Goal: Task Accomplishment & Management: Use online tool/utility

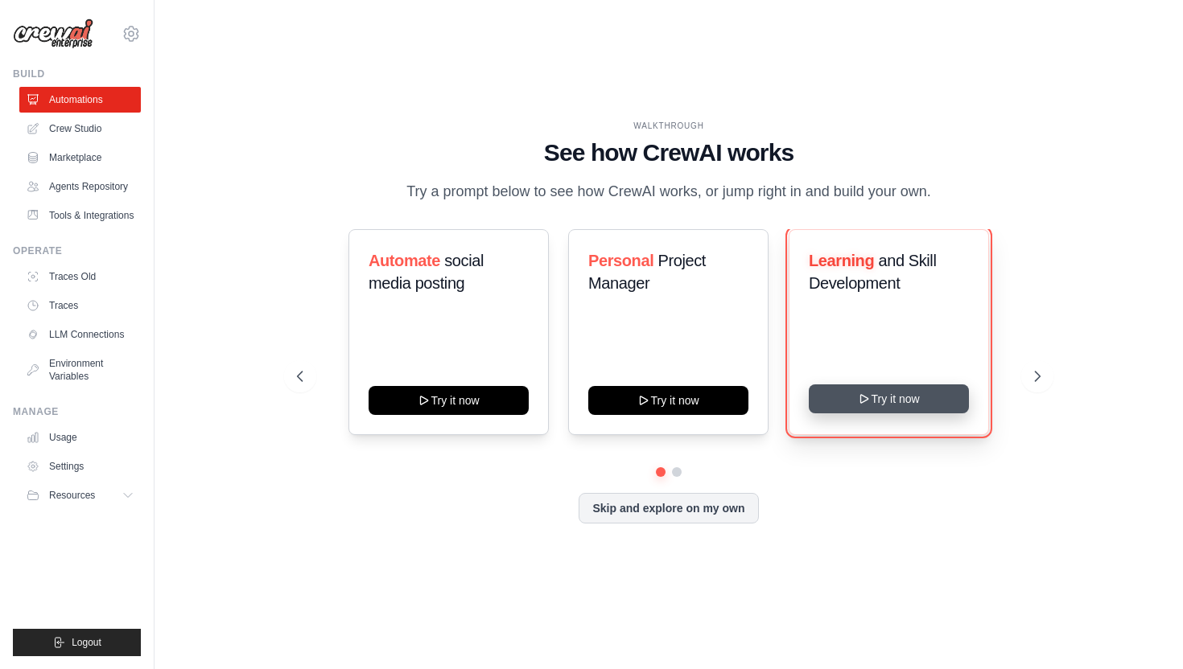
click at [913, 396] on button "Try it now" at bounding box center [889, 399] width 160 height 29
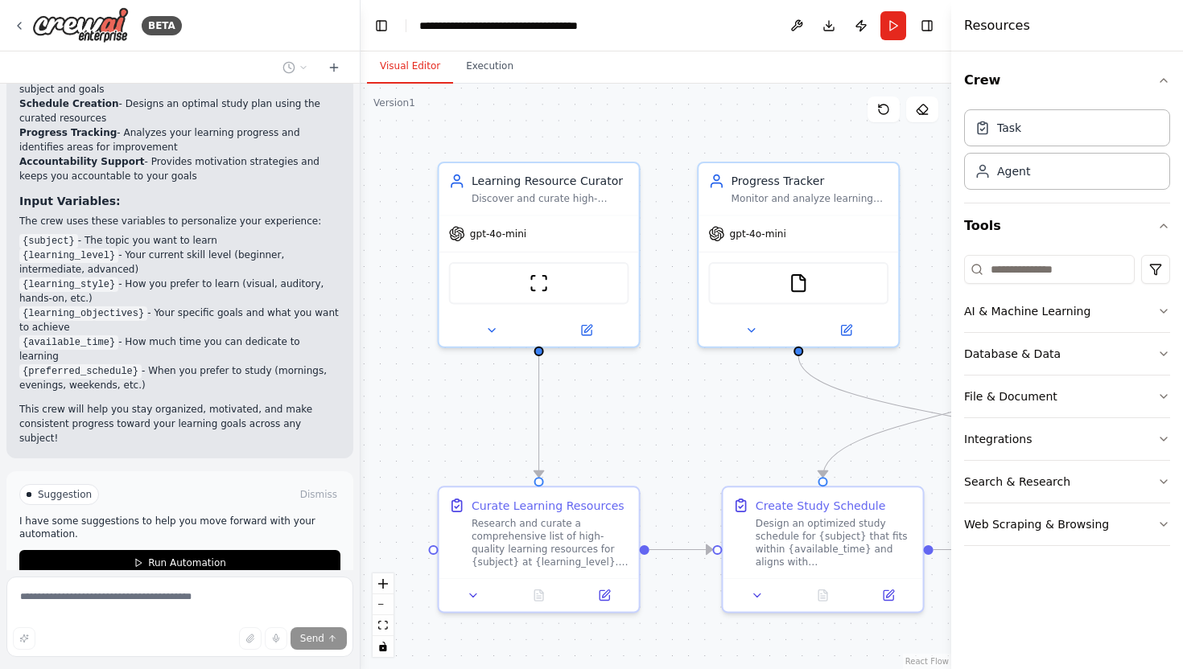
scroll to position [1369, 0]
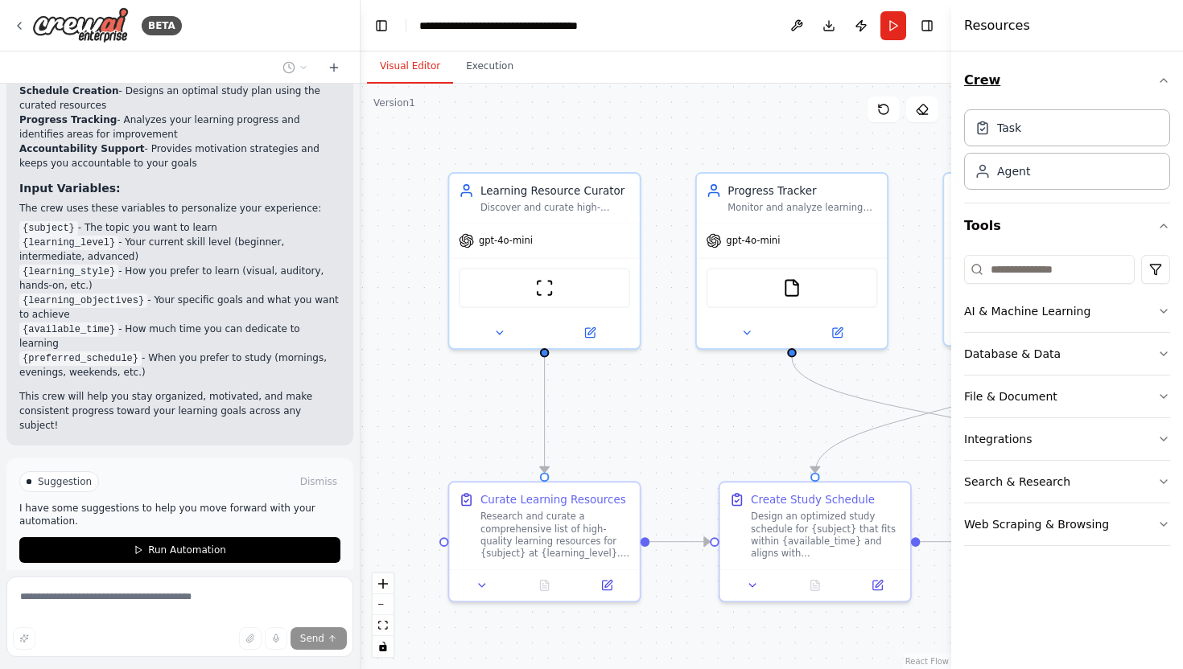
click at [1161, 79] on icon "button" at bounding box center [1163, 80] width 13 height 13
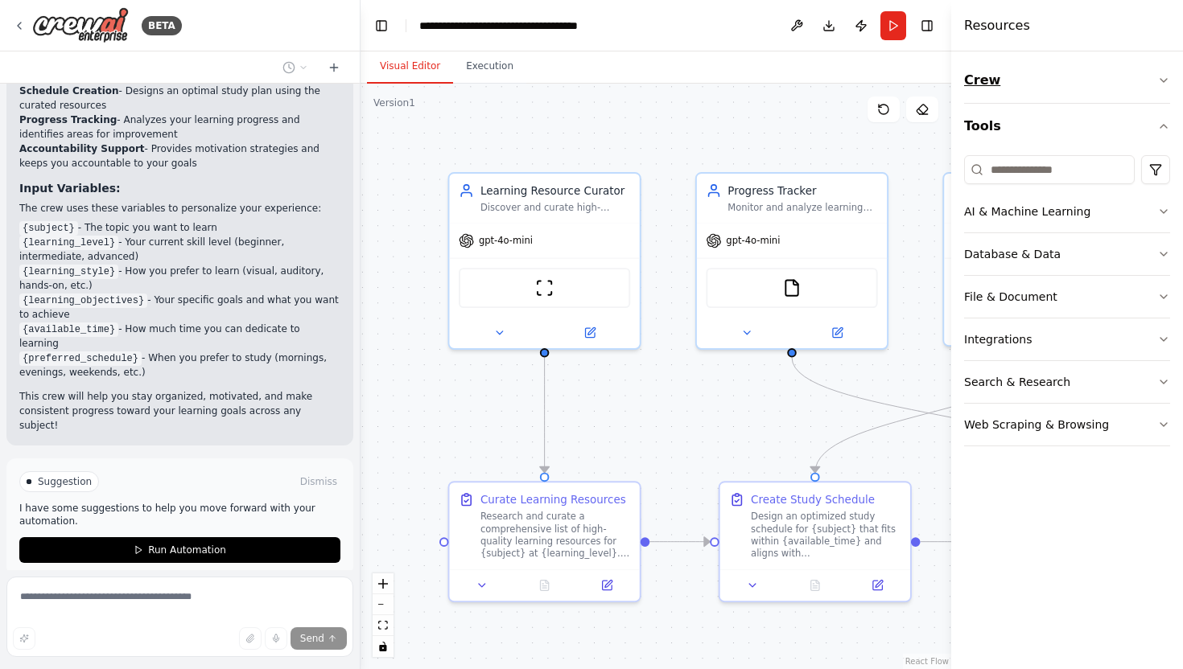
click at [1161, 79] on icon "button" at bounding box center [1163, 80] width 6 height 3
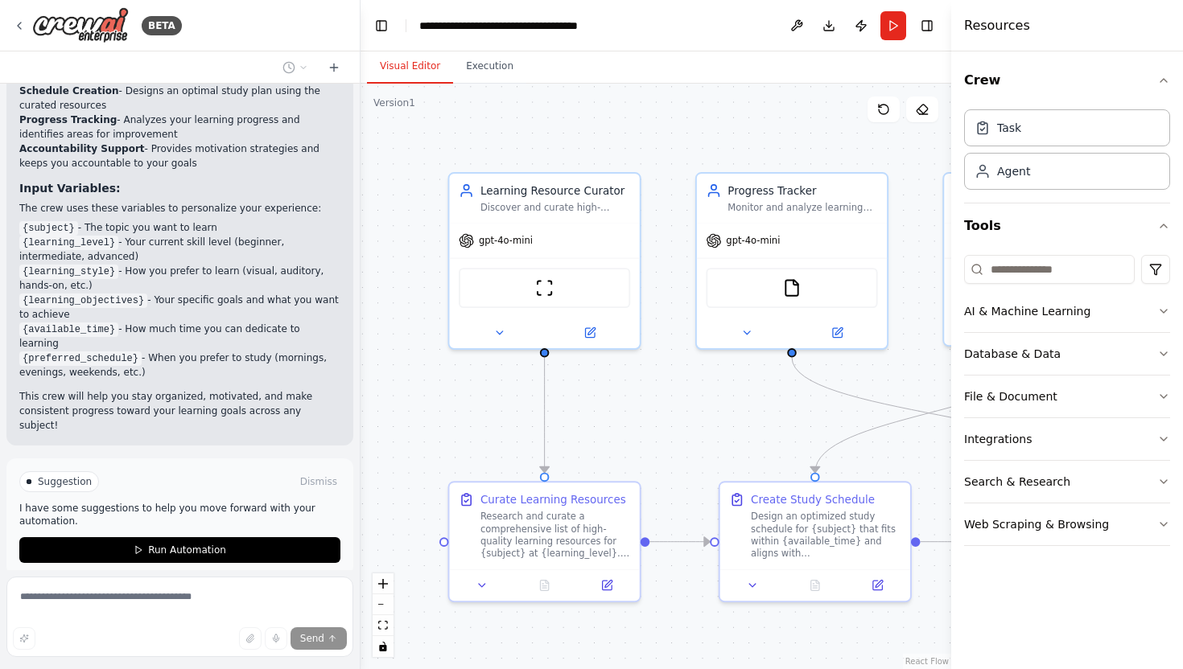
click at [904, 140] on div ".deletable-edge-delete-btn { width: 20px; height: 20px; border: 0px solid #ffff…" at bounding box center [655, 377] width 591 height 586
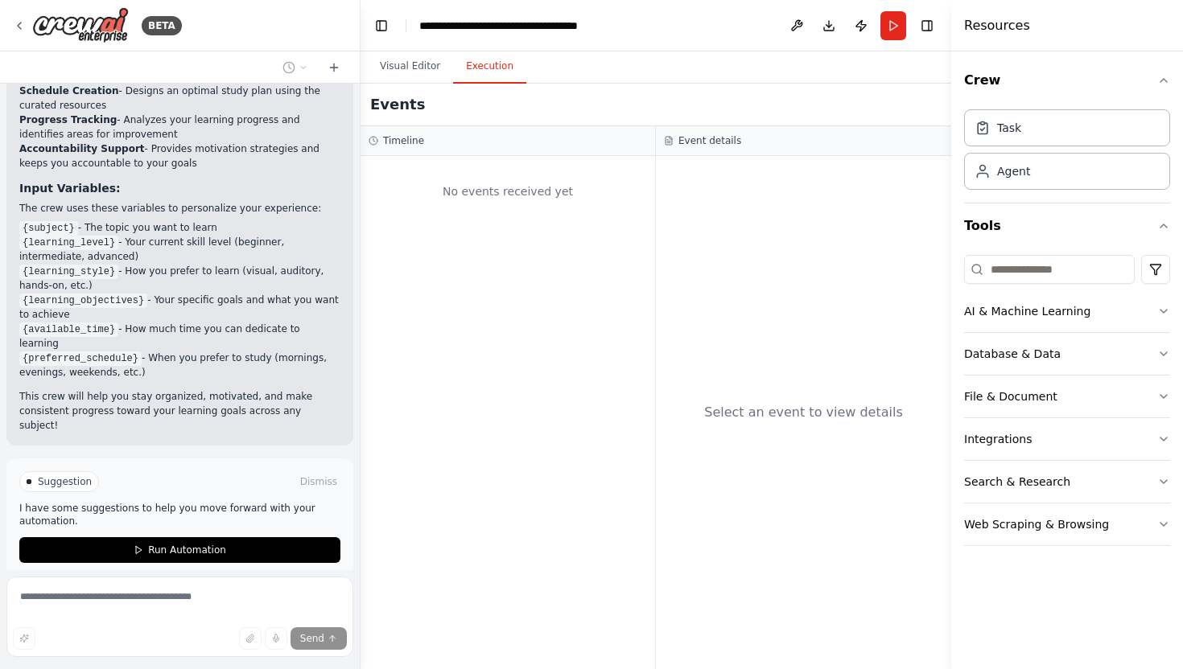
click at [482, 77] on button "Execution" at bounding box center [489, 67] width 73 height 34
click at [414, 67] on button "Visual Editor" at bounding box center [410, 67] width 86 height 34
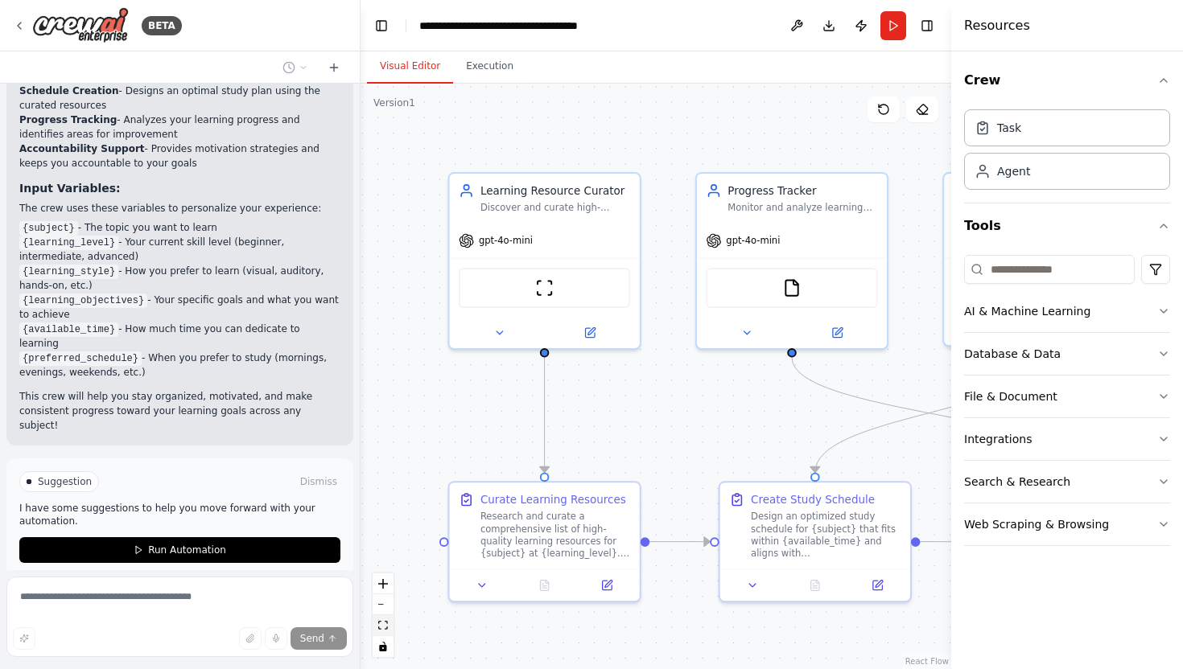
click at [390, 622] on button "fit view" at bounding box center [383, 626] width 21 height 21
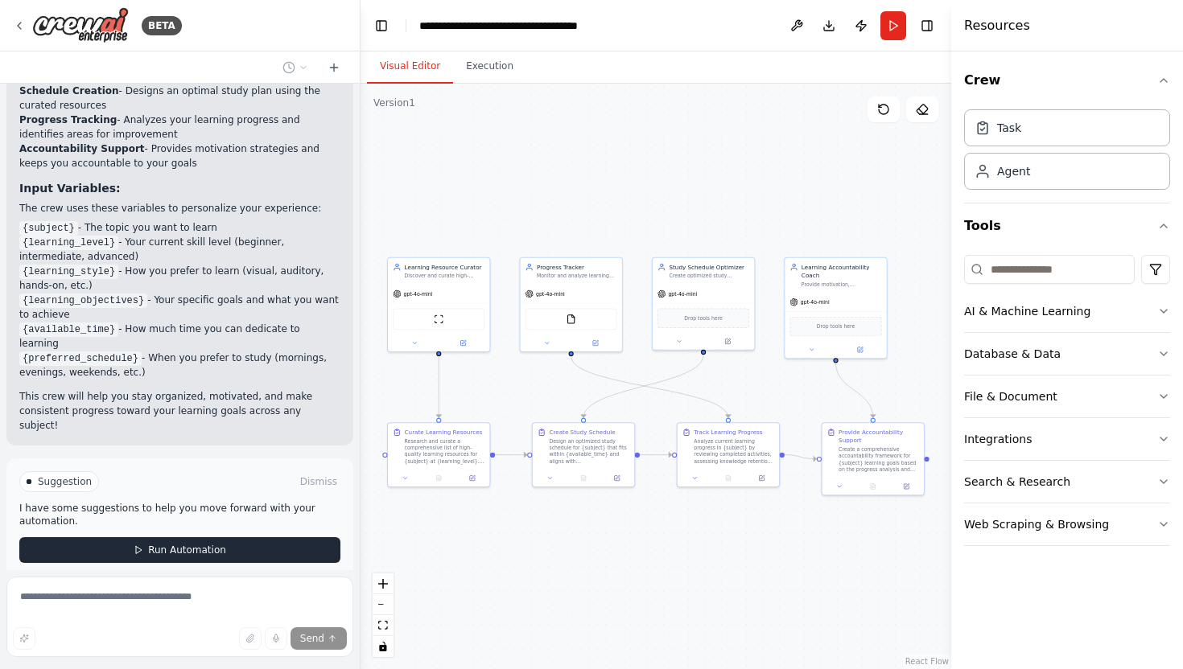
click at [163, 544] on span "Run Automation" at bounding box center [187, 550] width 78 height 13
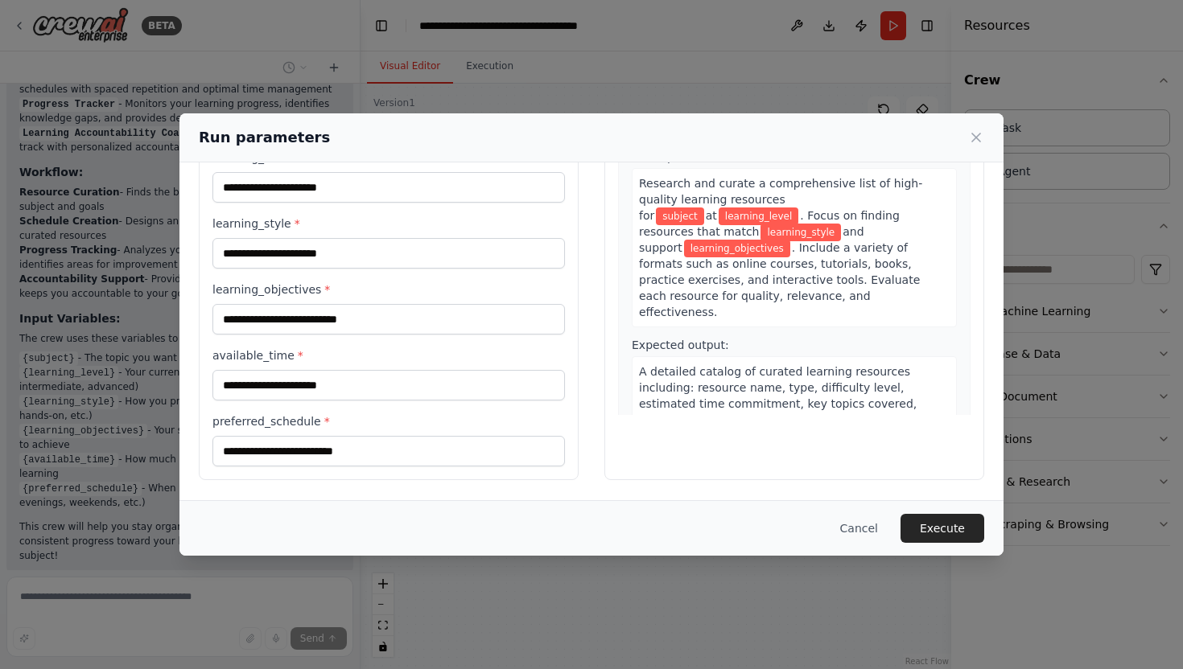
scroll to position [0, 0]
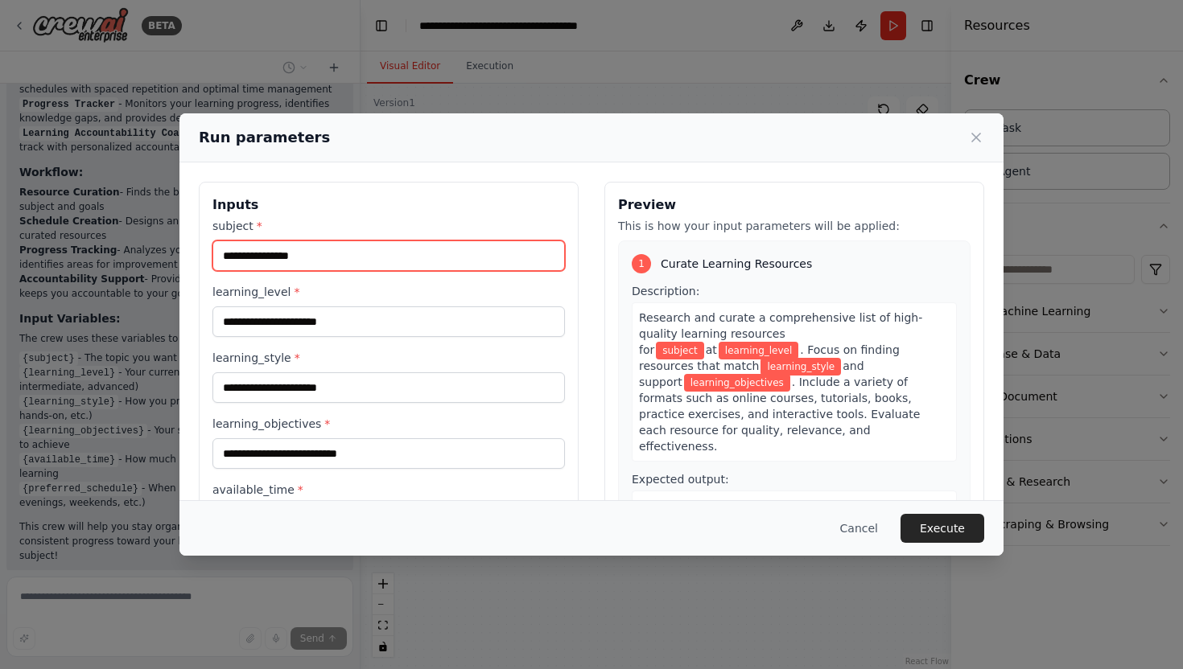
click at [331, 251] on input "subject *" at bounding box center [388, 256] width 352 height 31
type input "******"
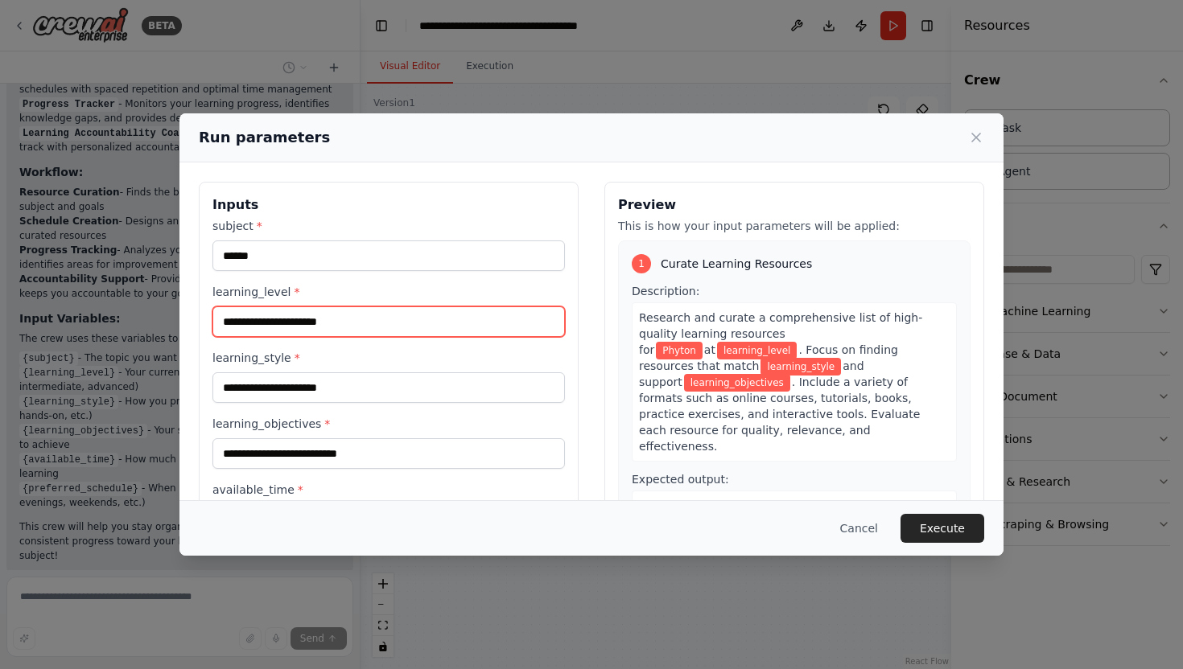
click at [292, 320] on input "learning_level *" at bounding box center [388, 322] width 352 height 31
click at [333, 327] on input "learning_level *" at bounding box center [388, 322] width 352 height 31
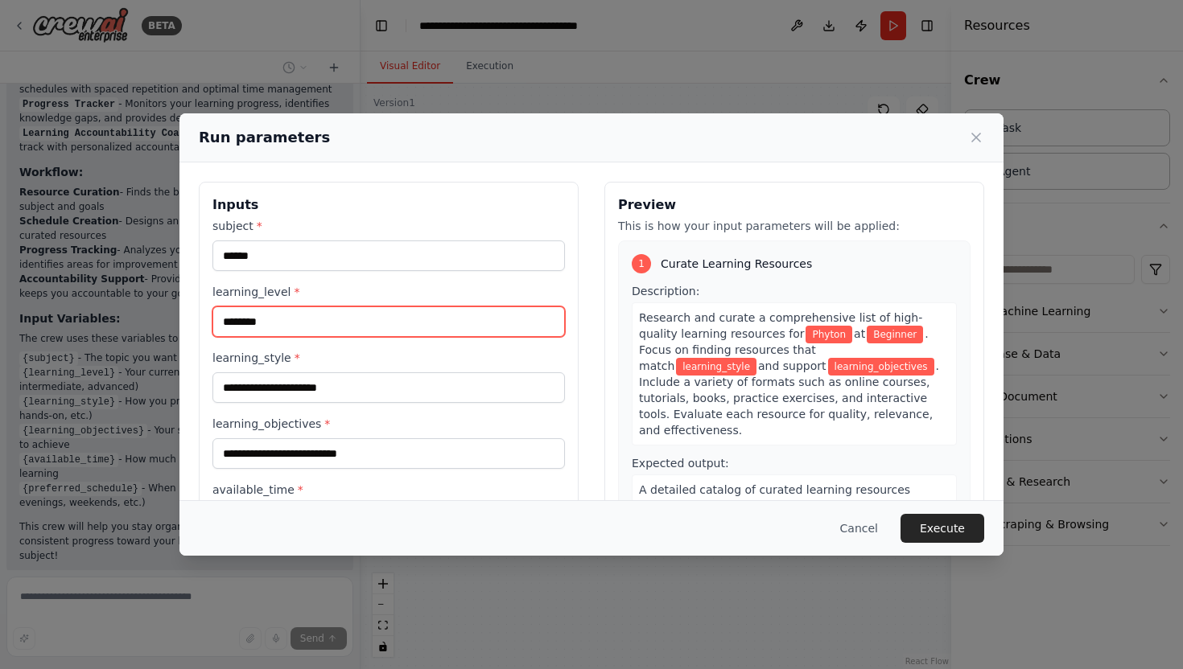
type input "********"
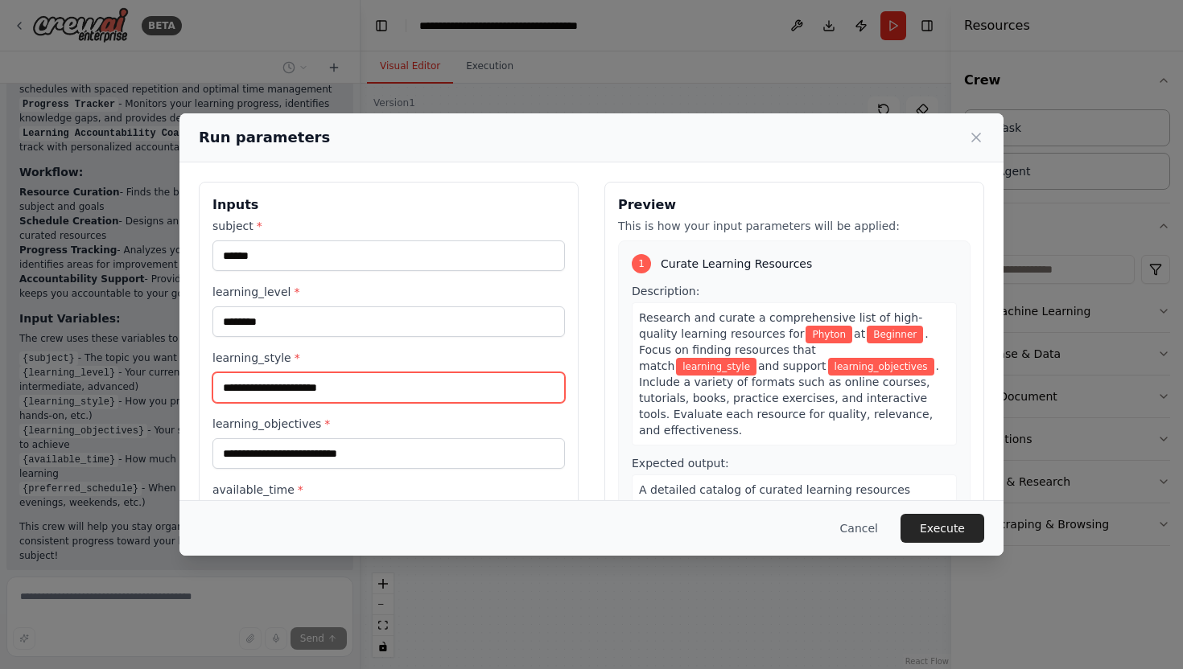
click at [281, 389] on input "learning_style *" at bounding box center [388, 388] width 352 height 31
click at [351, 388] on input "learning_style *" at bounding box center [388, 388] width 352 height 31
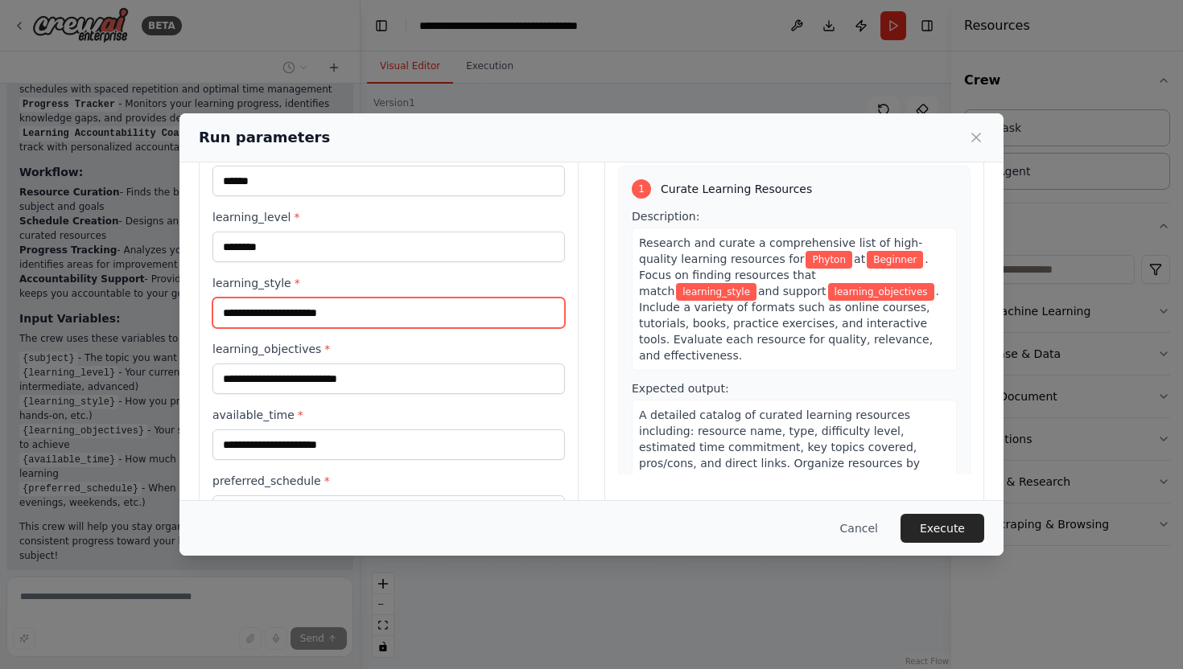
scroll to position [94, 0]
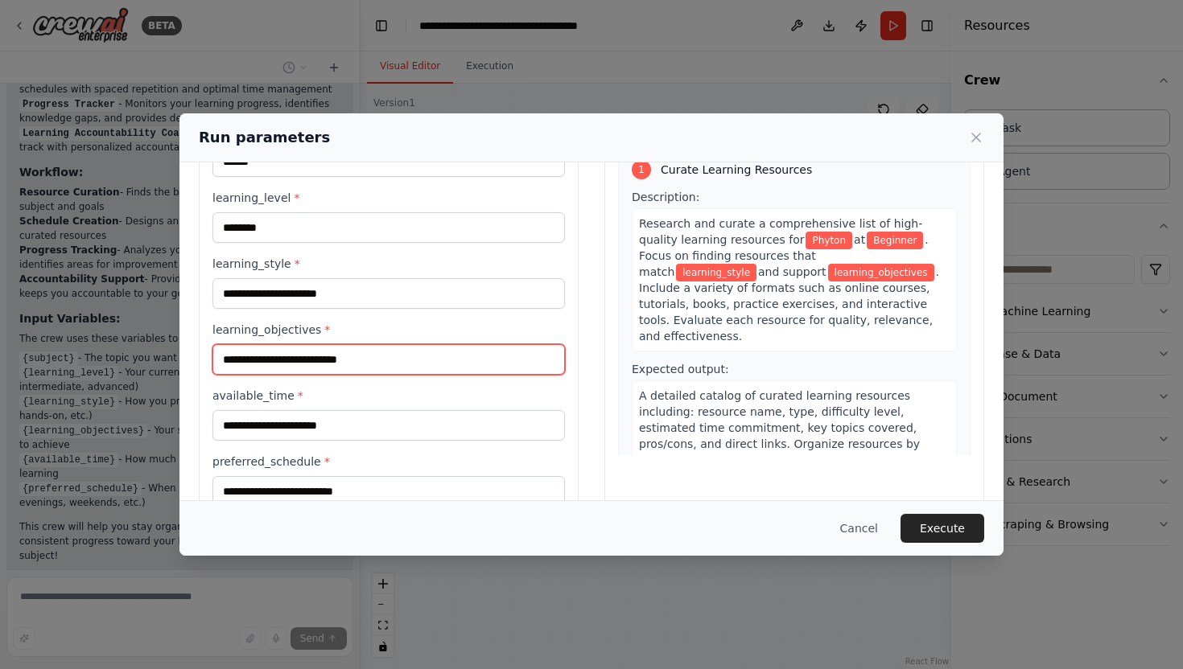
click at [390, 358] on input "learning_objectives *" at bounding box center [388, 359] width 352 height 31
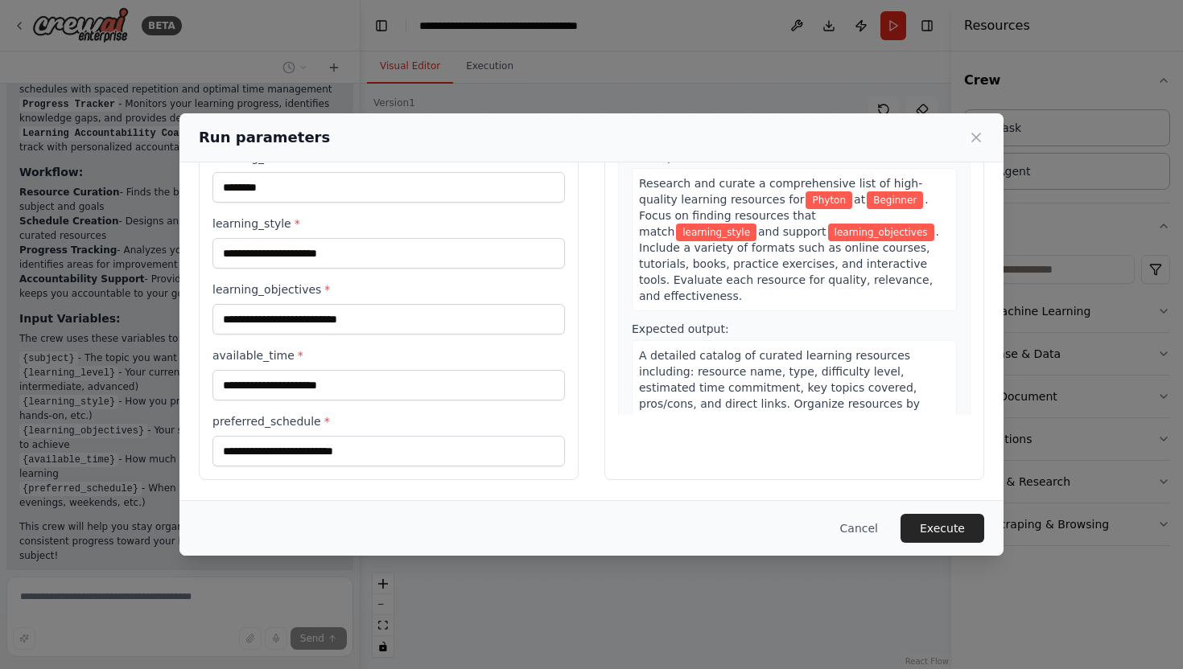
click at [147, 395] on div "Run parameters Inputs subject * ****** learning_level * ******** learning_style…" at bounding box center [591, 334] width 1183 height 669
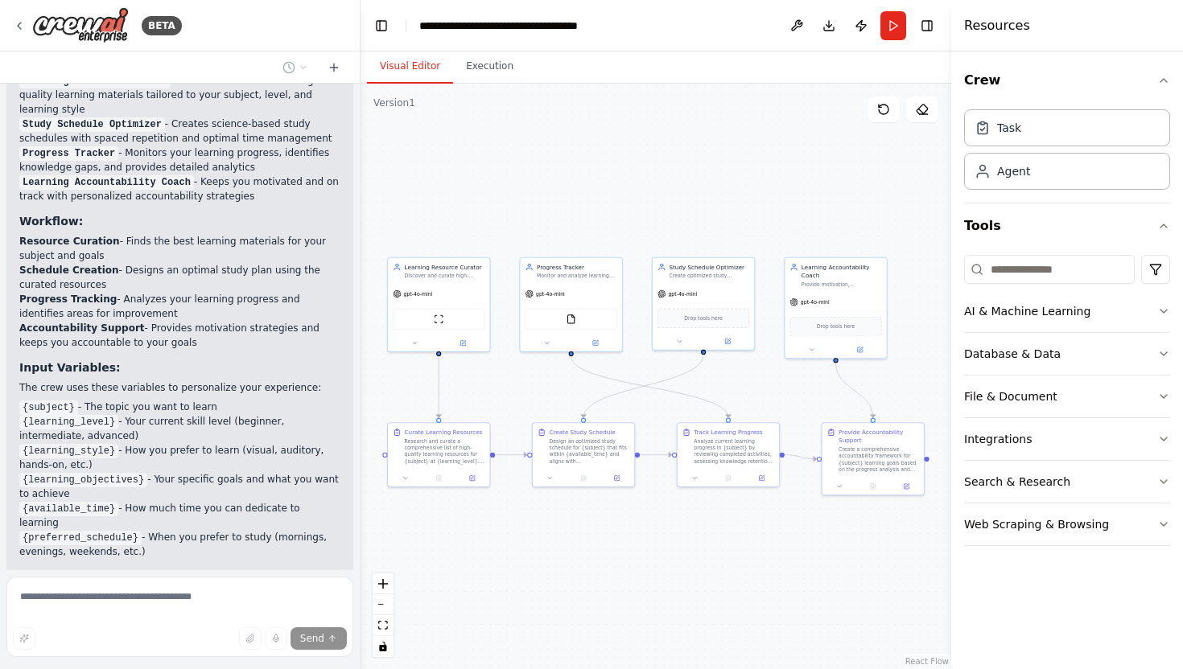
scroll to position [1239, 0]
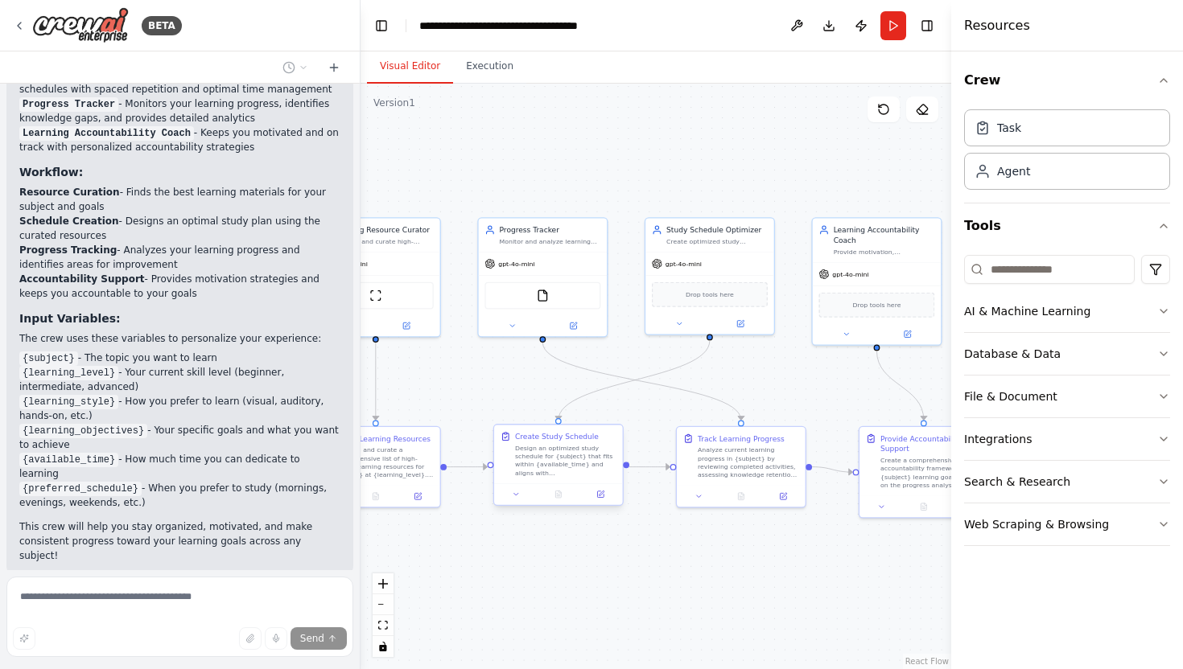
click at [575, 478] on div "Create Study Schedule Design an optimized study schedule for {subject} that fit…" at bounding box center [558, 454] width 129 height 59
click at [581, 472] on div "Design an optimized study schedule for {subject} that fits within {available_ti…" at bounding box center [570, 461] width 101 height 34
click at [78, 520] on p "This crew will help you stay organized, motivated, and make consistent progress…" at bounding box center [179, 541] width 321 height 43
click at [83, 574] on form "Send" at bounding box center [180, 619] width 360 height 99
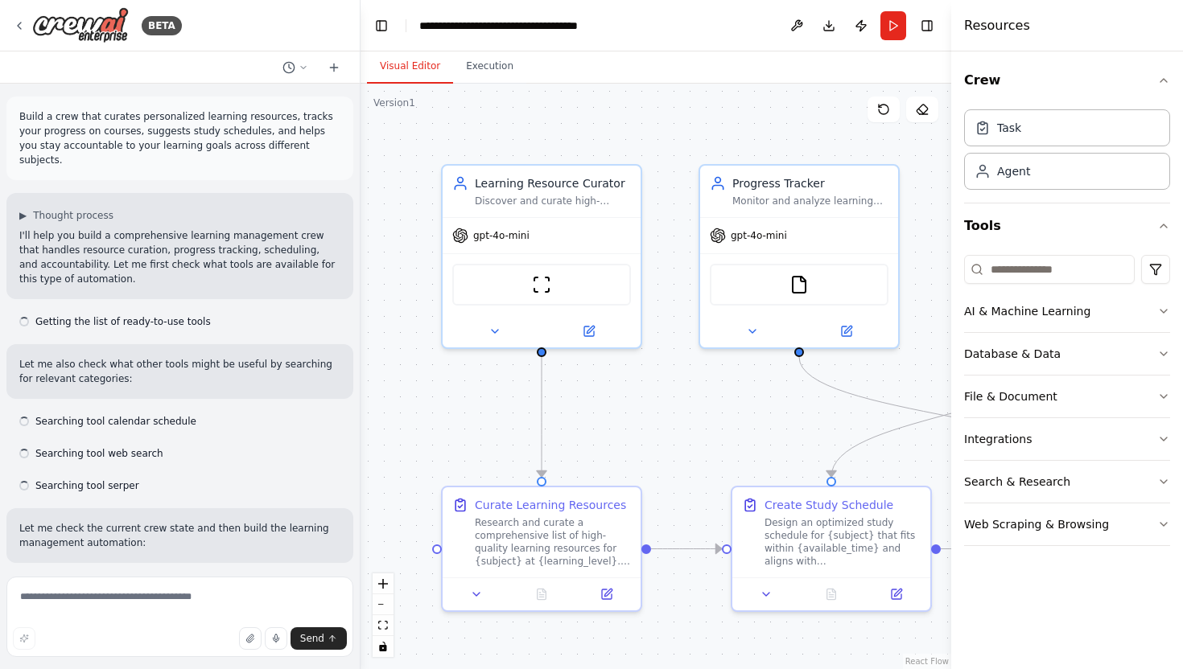
scroll to position [1188, 0]
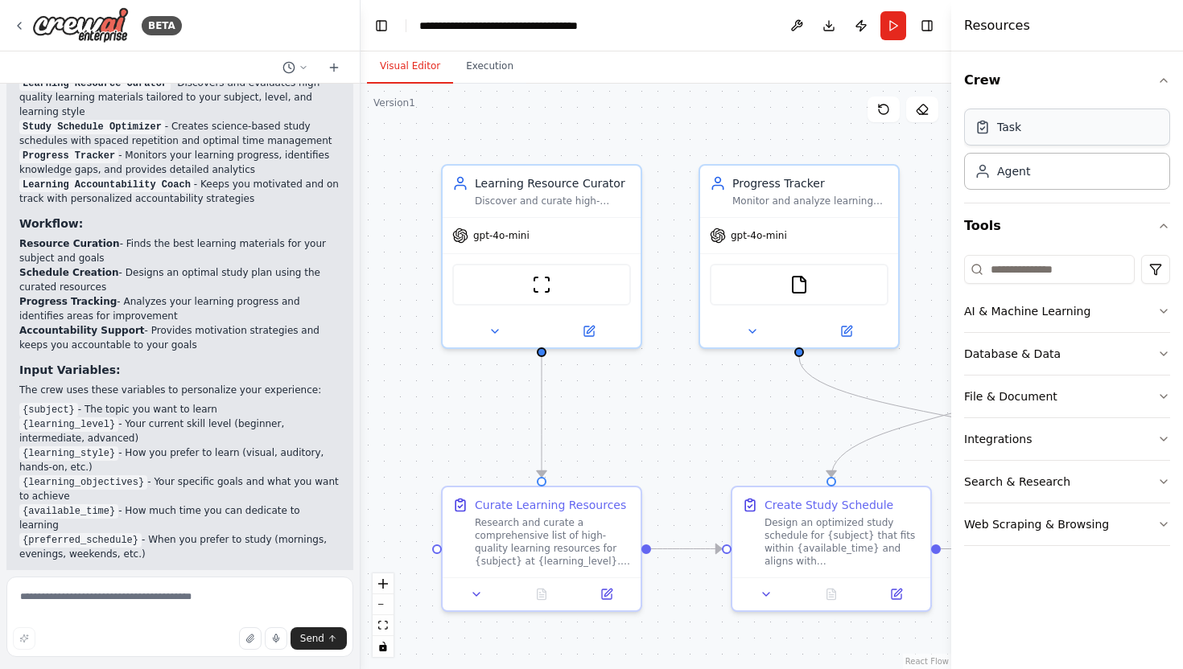
click at [1028, 123] on div "Task" at bounding box center [1067, 127] width 206 height 37
click at [560, 570] on div "Curate Learning Resources Research and curate a comprehensive list of high-qual…" at bounding box center [542, 529] width 198 height 90
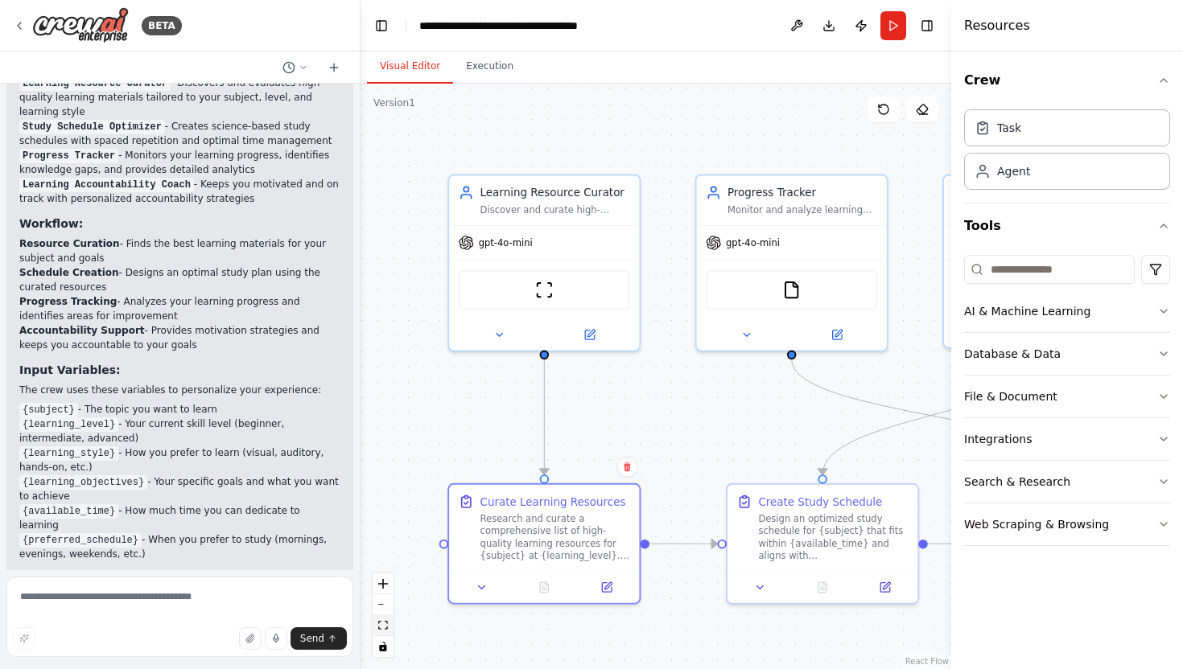
click at [383, 628] on icon "fit view" at bounding box center [383, 625] width 10 height 9
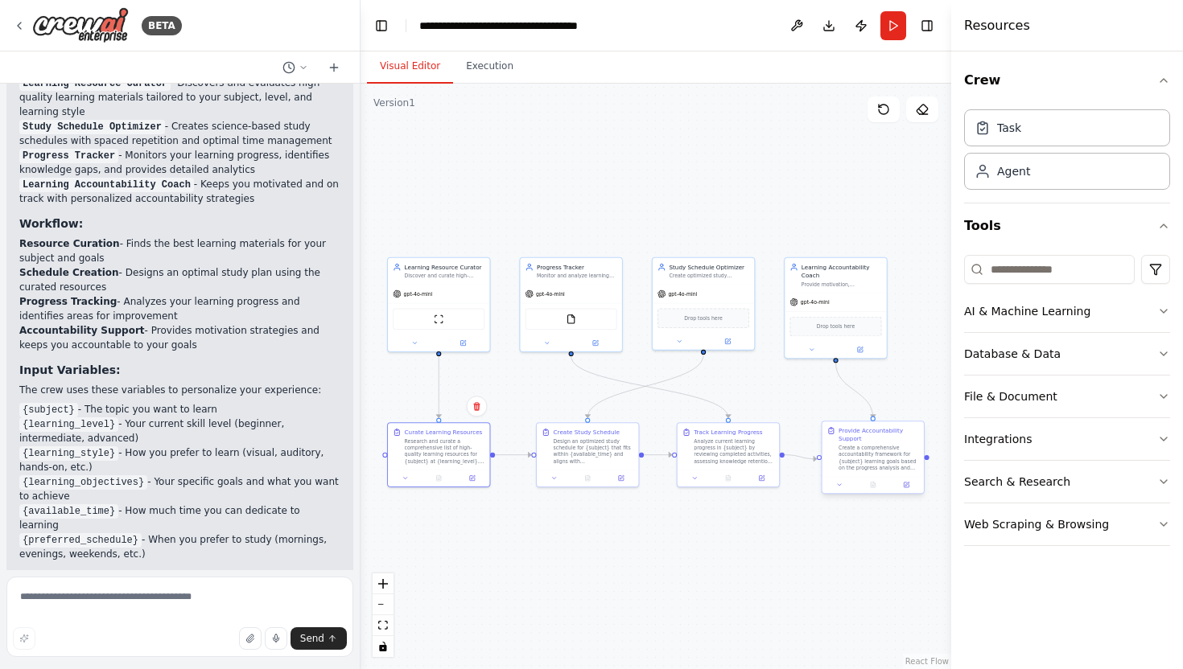
click at [842, 455] on div "Create a comprehensive accountability framework for {subject} learning goals ba…" at bounding box center [878, 458] width 80 height 27
click at [75, 614] on textarea at bounding box center [179, 617] width 347 height 80
click at [251, 640] on icon "button" at bounding box center [250, 639] width 10 height 10
click at [381, 651] on icon "toggle interactivity" at bounding box center [382, 647] width 7 height 10
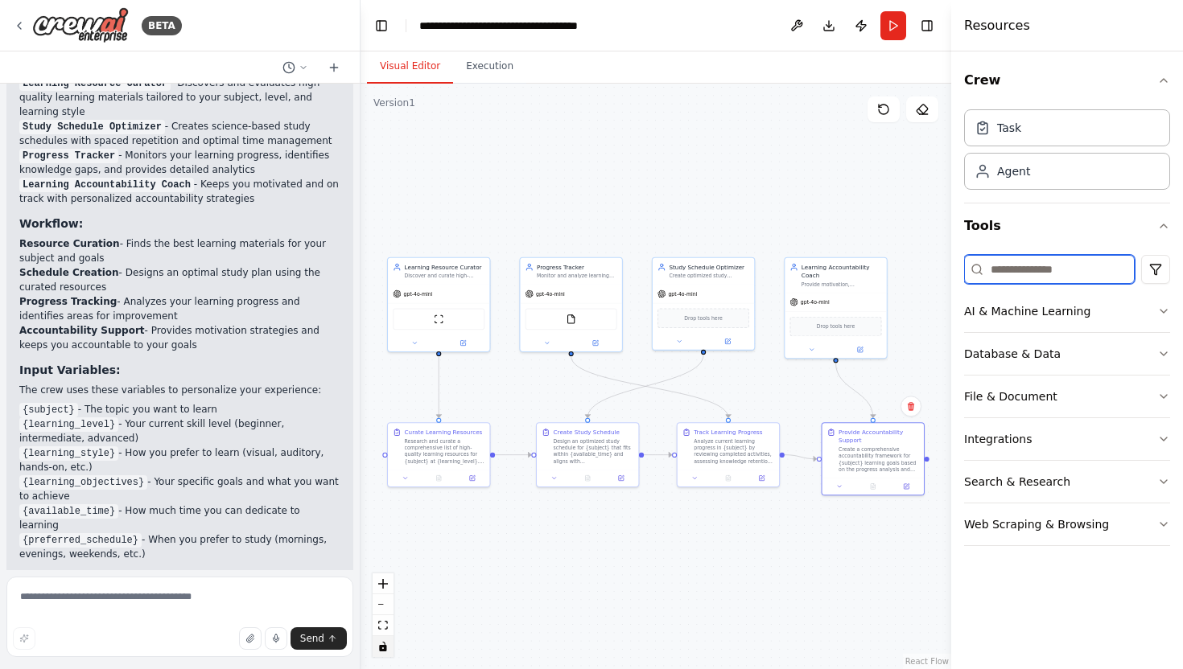
click at [1017, 276] on input at bounding box center [1049, 269] width 171 height 29
click at [1028, 178] on div "Agent" at bounding box center [1067, 170] width 206 height 37
click at [1027, 145] on div "Task" at bounding box center [1067, 127] width 206 height 37
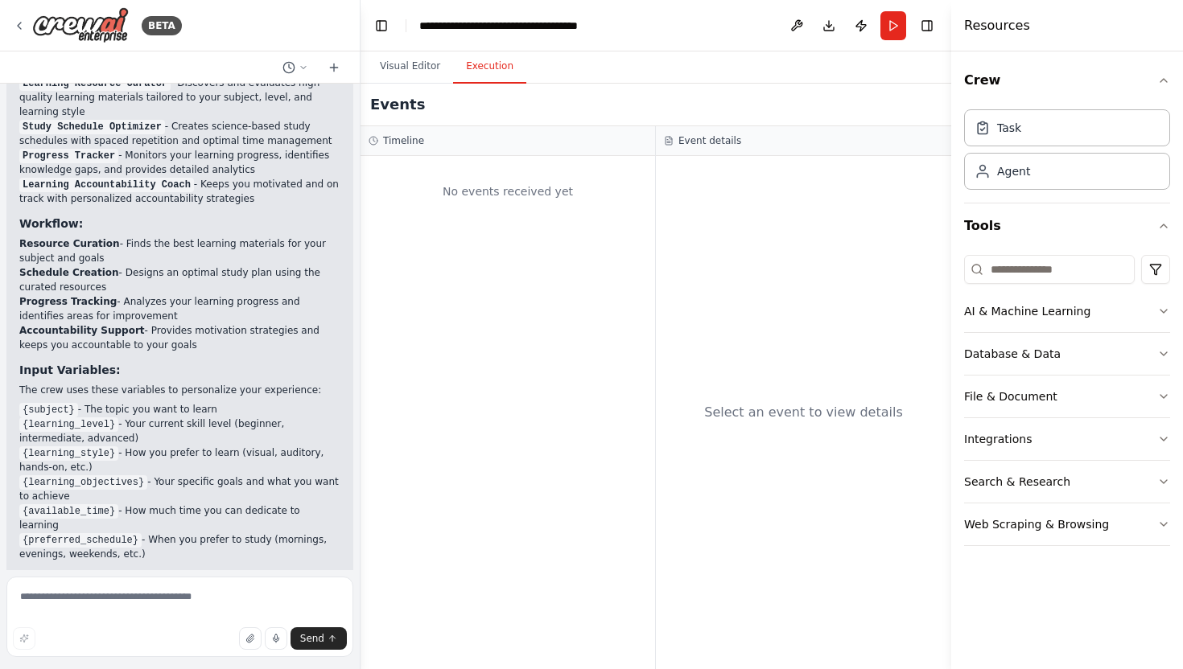
click at [513, 75] on button "Execution" at bounding box center [489, 67] width 73 height 34
click at [504, 253] on div "No events received yet" at bounding box center [507, 412] width 294 height 513
click at [506, 204] on div "No events received yet" at bounding box center [508, 191] width 278 height 55
click at [234, 615] on textarea at bounding box center [179, 617] width 347 height 80
click at [159, 504] on li "{available_time} - How much time you can dedicate to learning" at bounding box center [179, 518] width 321 height 29
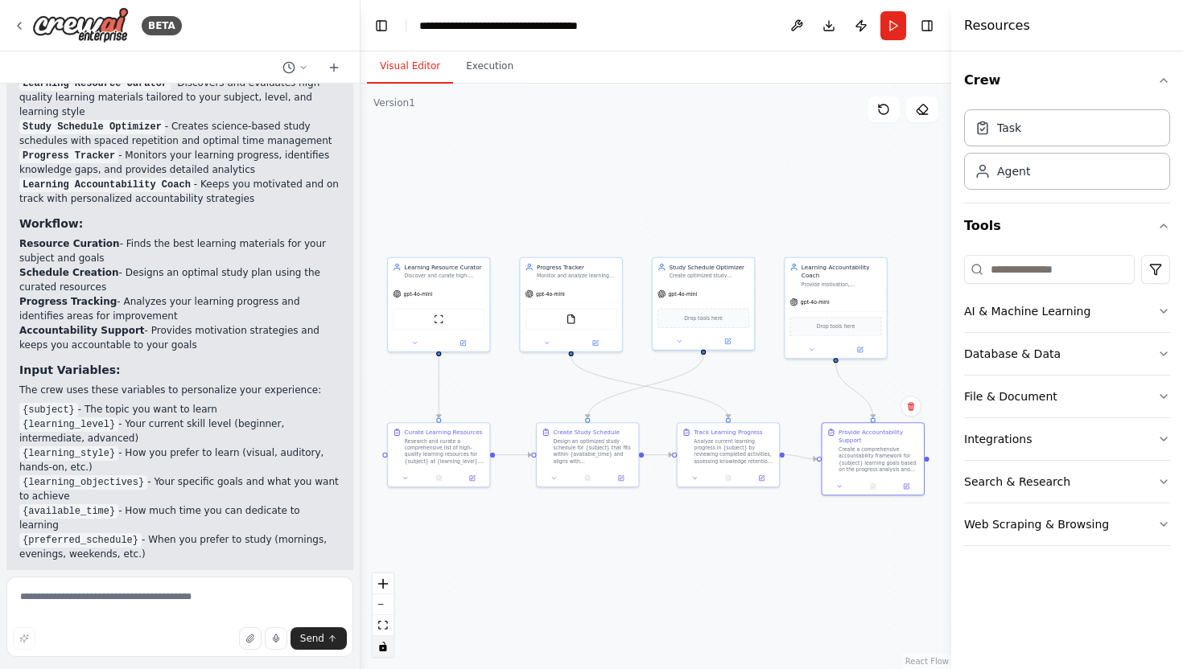
click at [410, 73] on button "Visual Editor" at bounding box center [410, 67] width 86 height 34
click at [802, 20] on button at bounding box center [797, 25] width 26 height 29
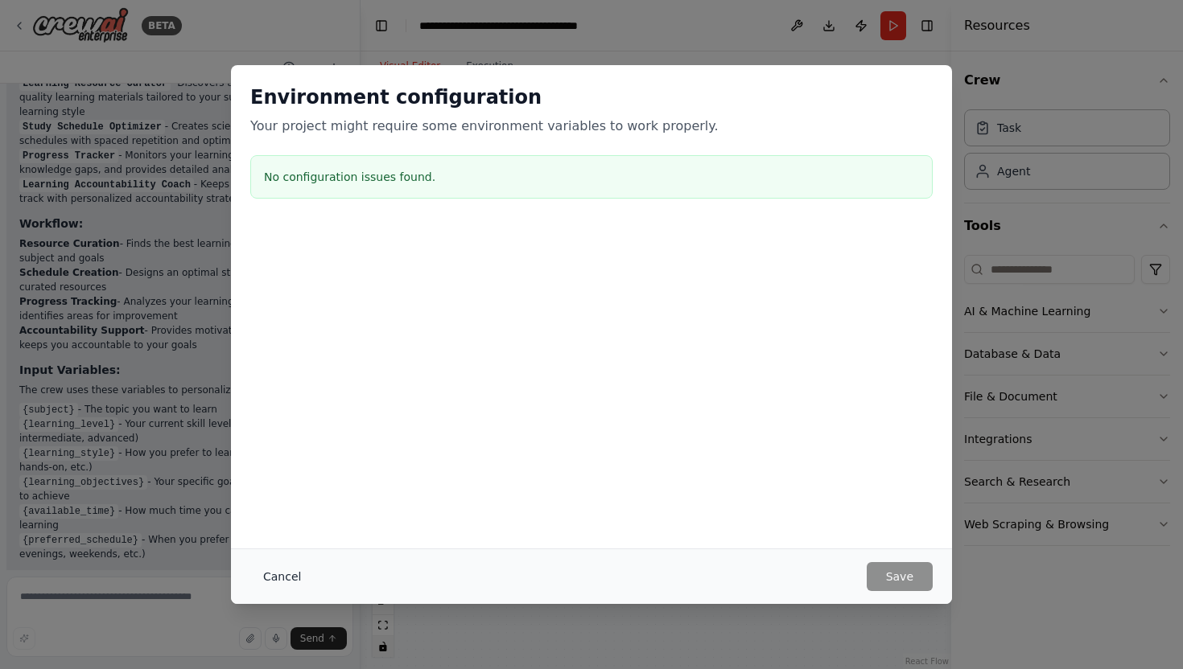
click at [278, 573] on button "Cancel" at bounding box center [282, 576] width 64 height 29
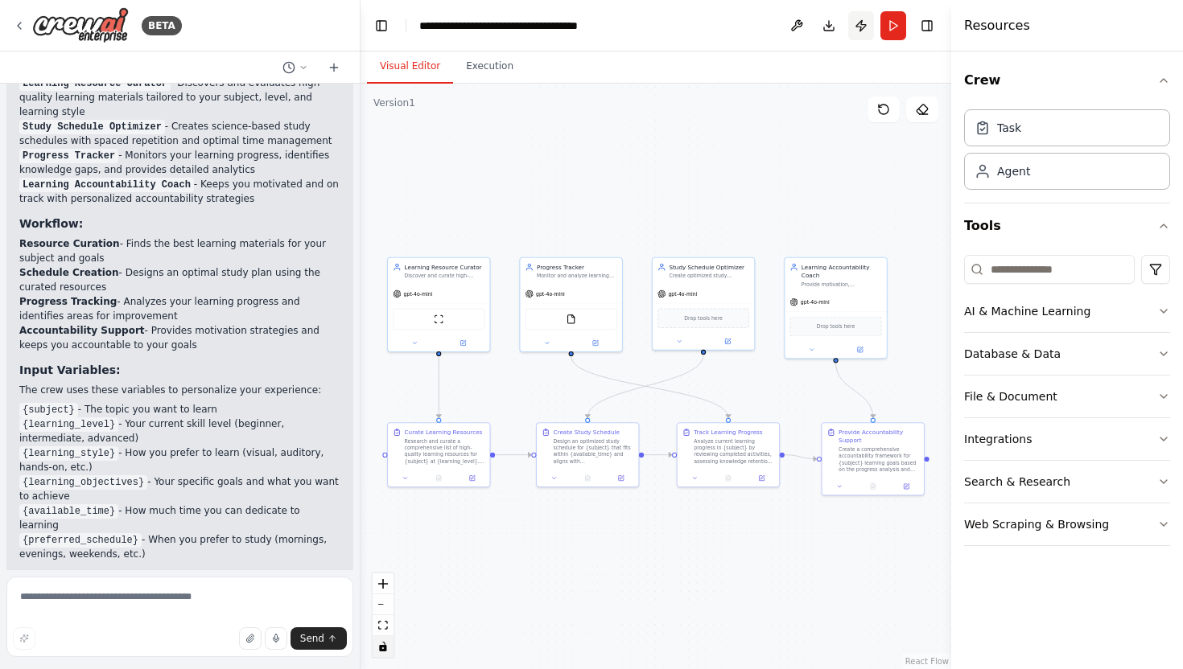
click at [863, 32] on button "Publish" at bounding box center [861, 25] width 26 height 29
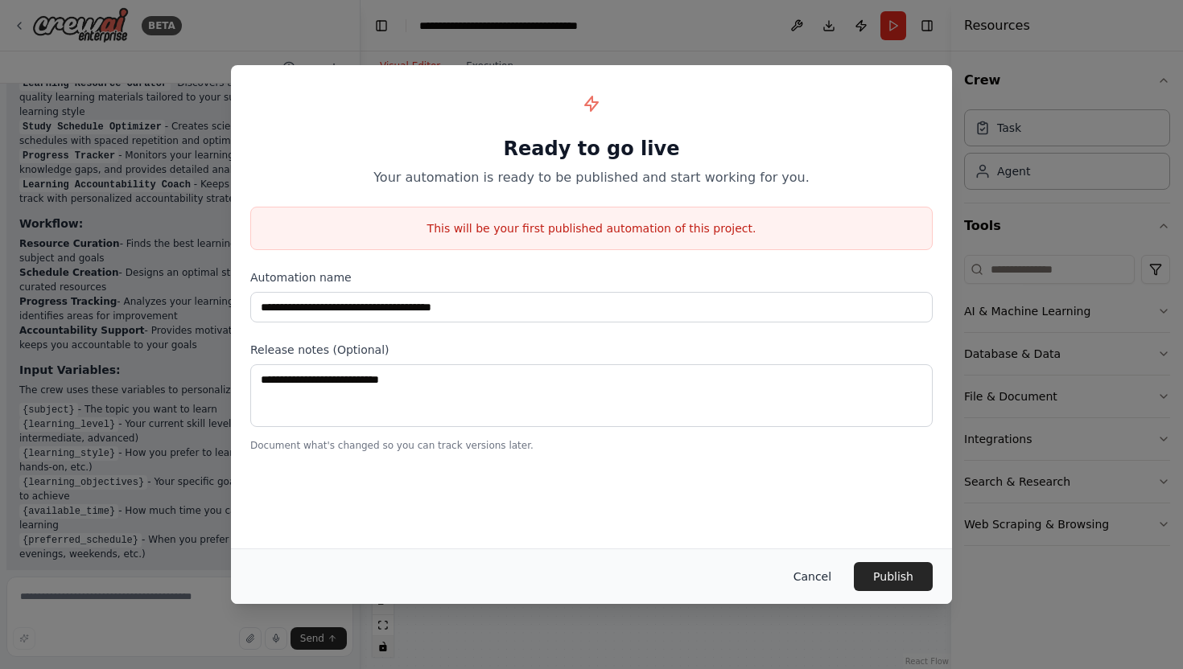
click at [826, 578] on button "Cancel" at bounding box center [812, 576] width 64 height 29
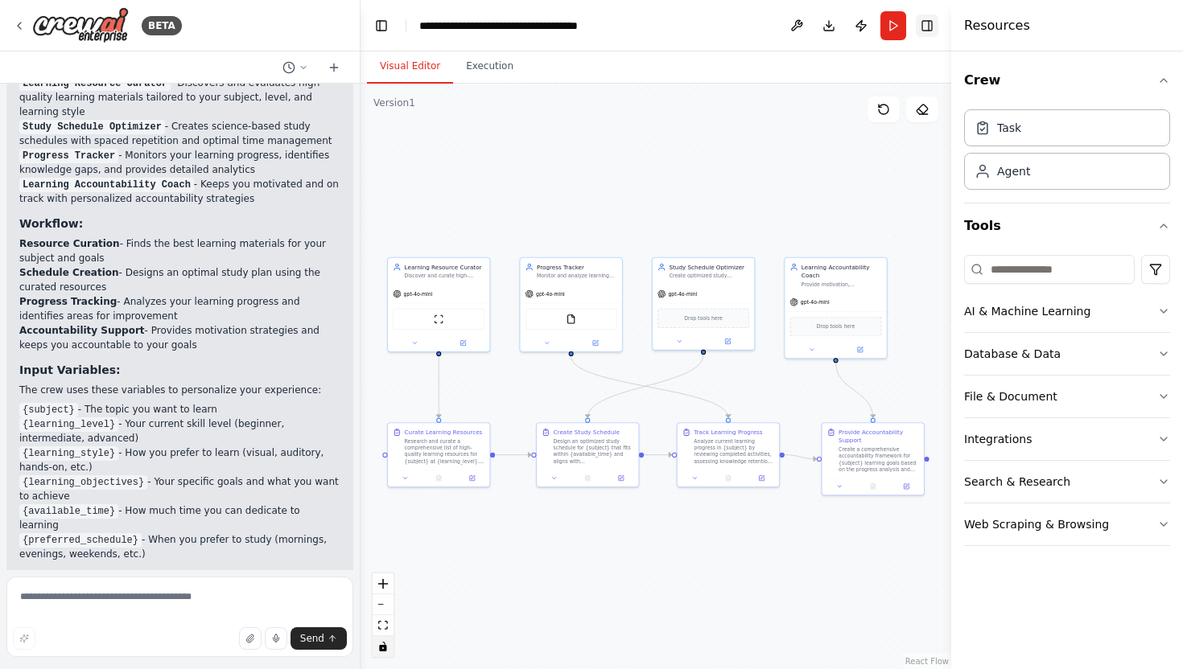
click at [920, 30] on button "Toggle Right Sidebar" at bounding box center [927, 25] width 23 height 23
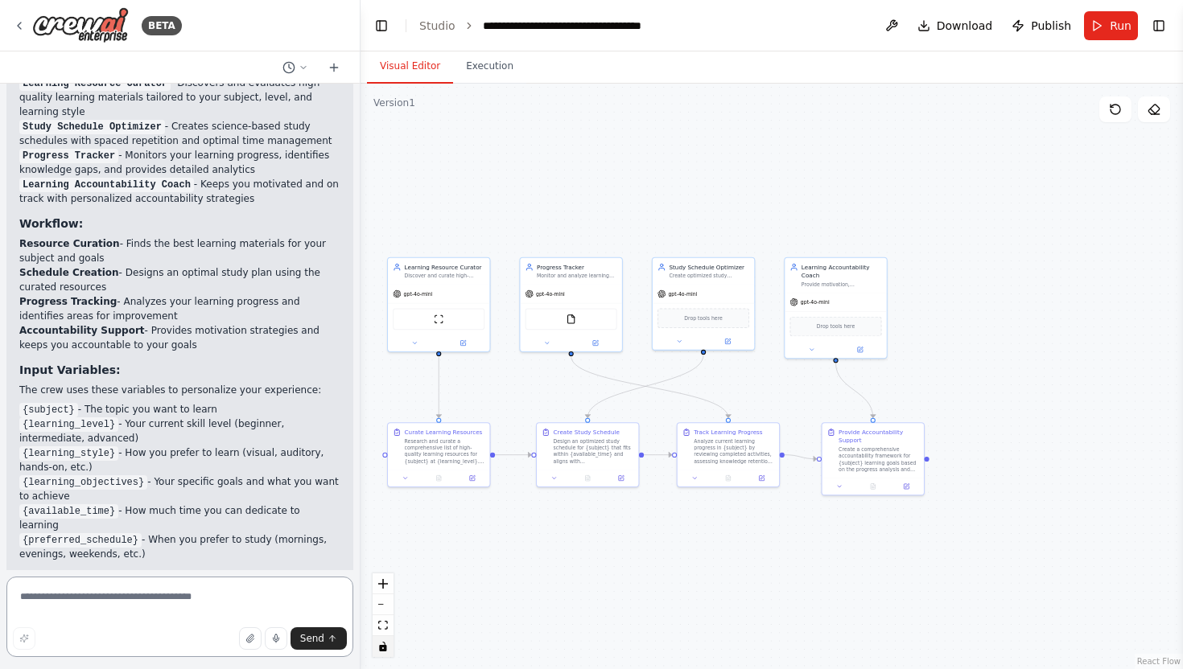
click at [109, 591] on textarea at bounding box center [179, 617] width 347 height 80
click at [173, 504] on li "{available_time} - How much time you can dedicate to learning" at bounding box center [179, 518] width 321 height 29
click at [72, 417] on li "{learning_level} - Your current skill level (beginner, intermediate, advanced)" at bounding box center [179, 431] width 321 height 29
click at [77, 624] on textarea at bounding box center [179, 617] width 347 height 80
type textarea "*"
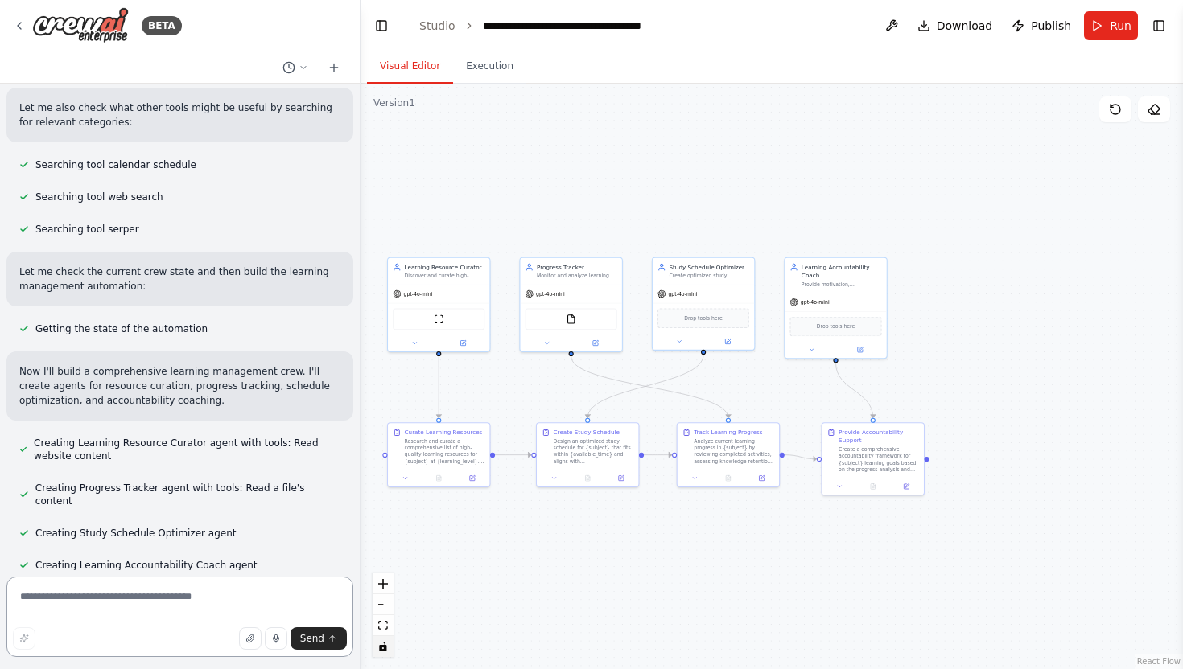
scroll to position [0, 0]
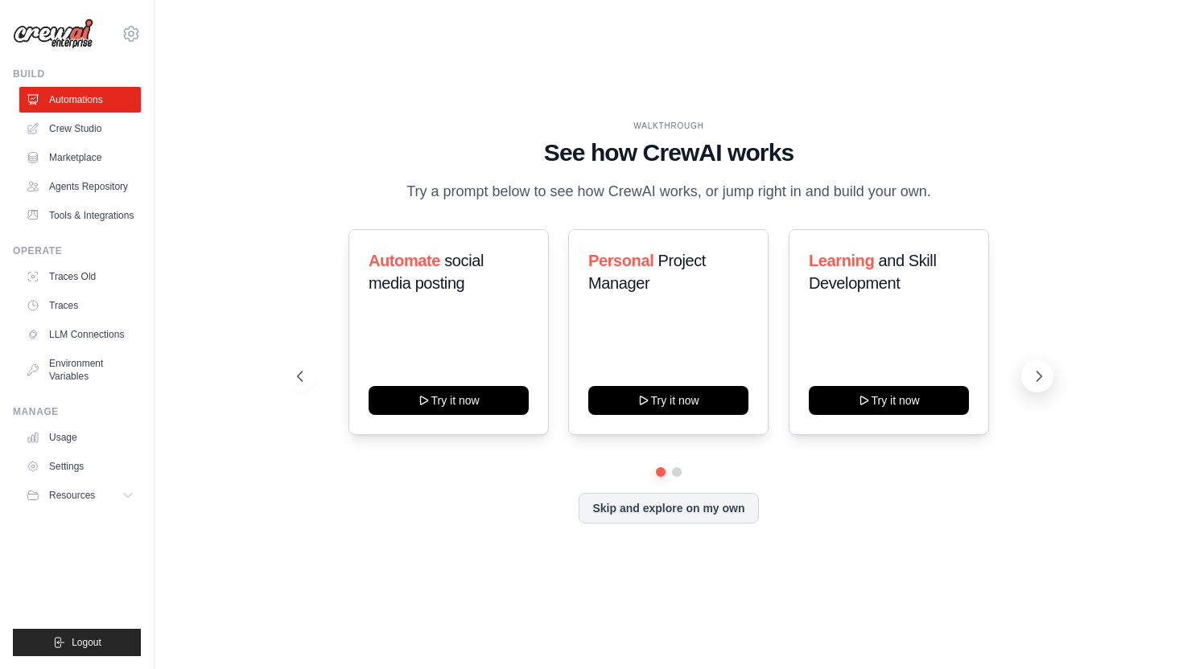
click at [1041, 372] on icon at bounding box center [1039, 377] width 16 height 16
click at [1044, 380] on icon at bounding box center [1039, 377] width 16 height 16
click at [681, 508] on button "Skip and explore on my own" at bounding box center [668, 507] width 179 height 31
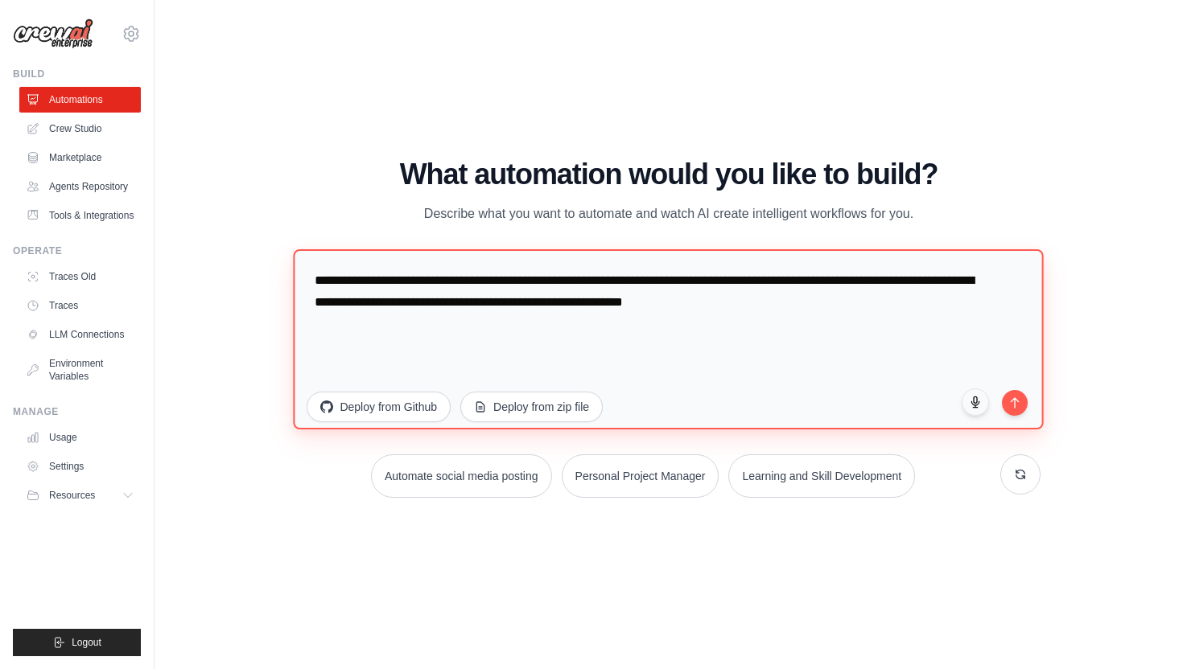
click at [513, 319] on textarea "**********" at bounding box center [669, 339] width 750 height 180
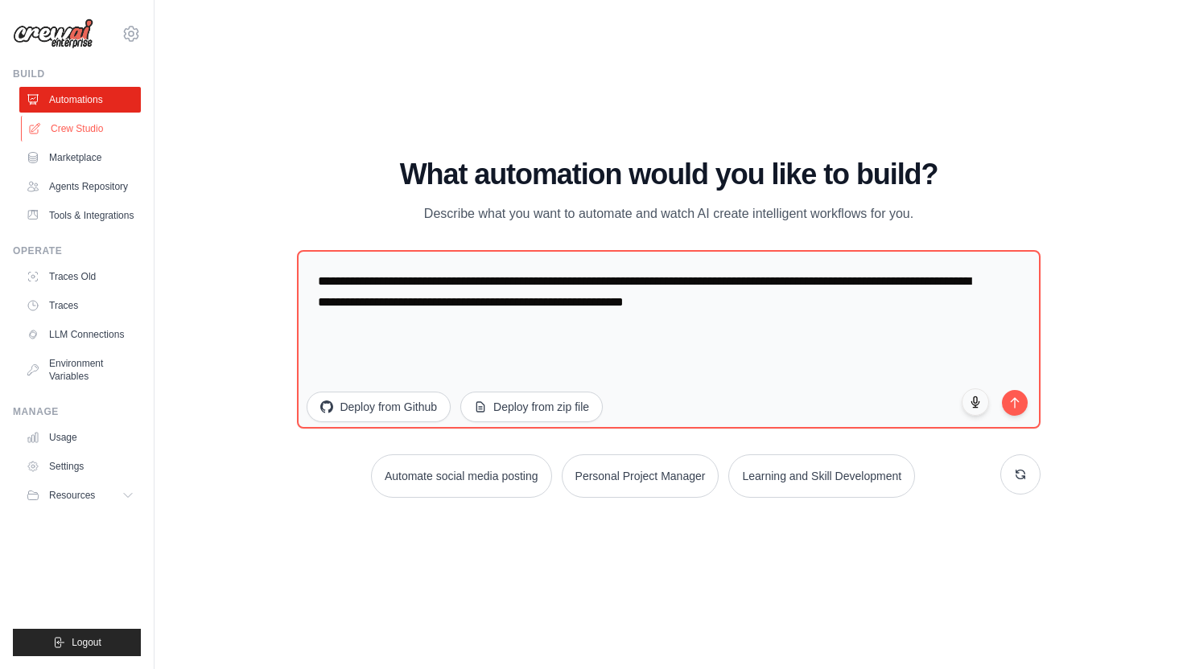
click at [59, 128] on link "Crew Studio" at bounding box center [81, 129] width 121 height 26
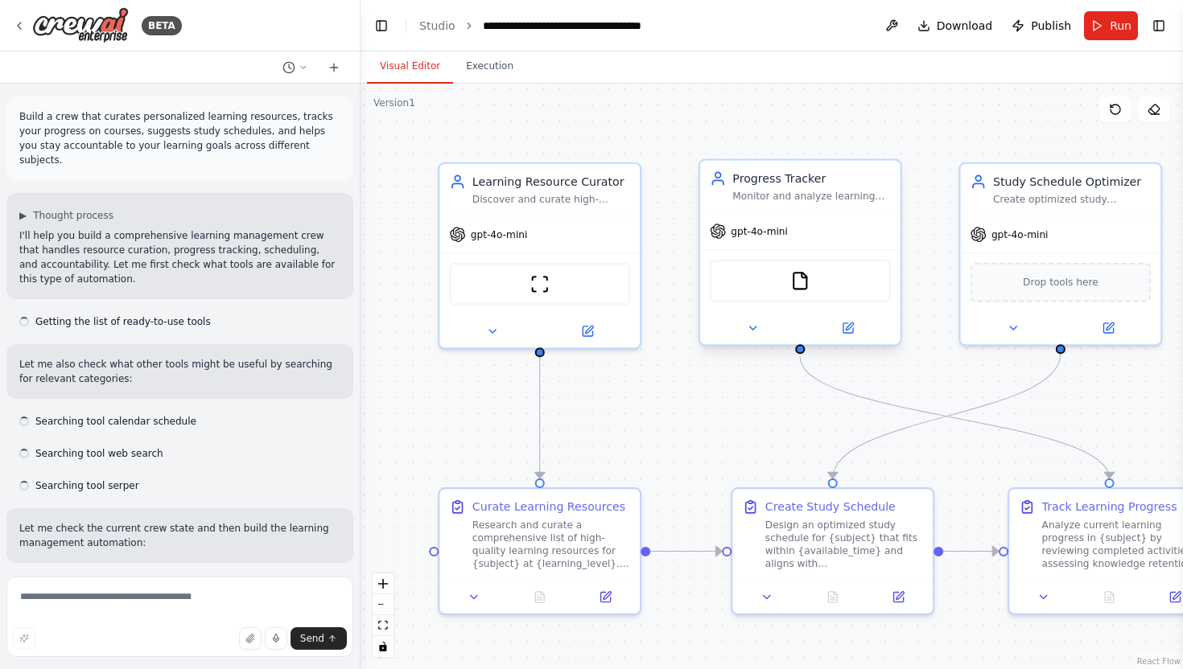
scroll to position [512, 0]
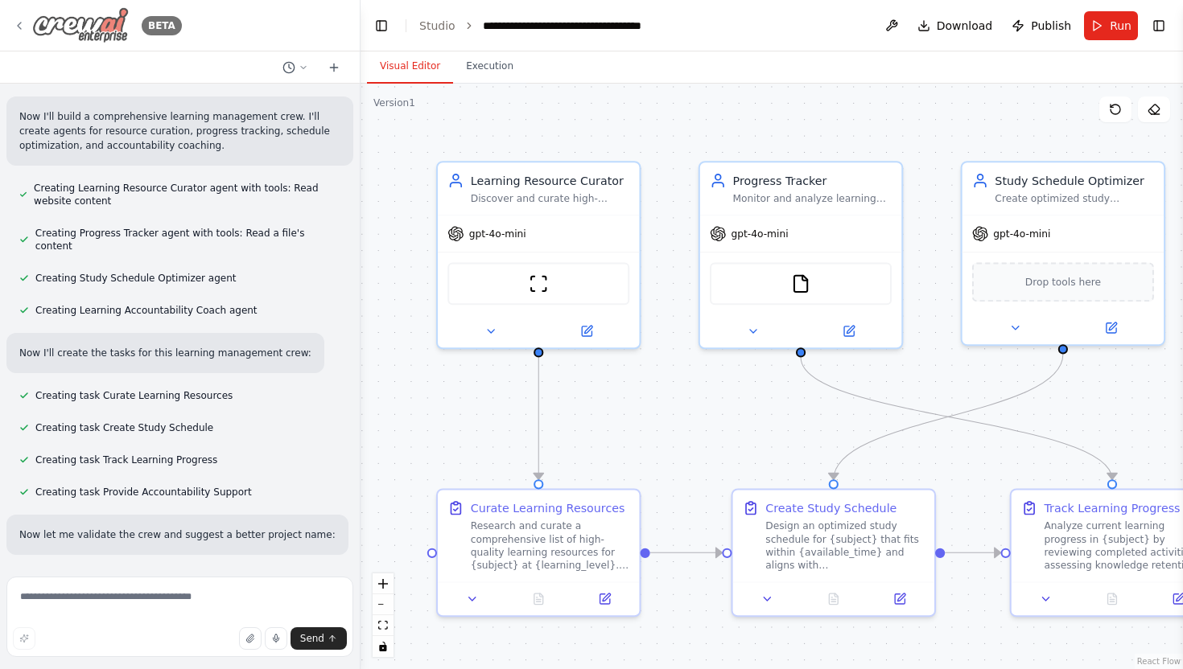
click at [84, 32] on img at bounding box center [80, 25] width 97 height 36
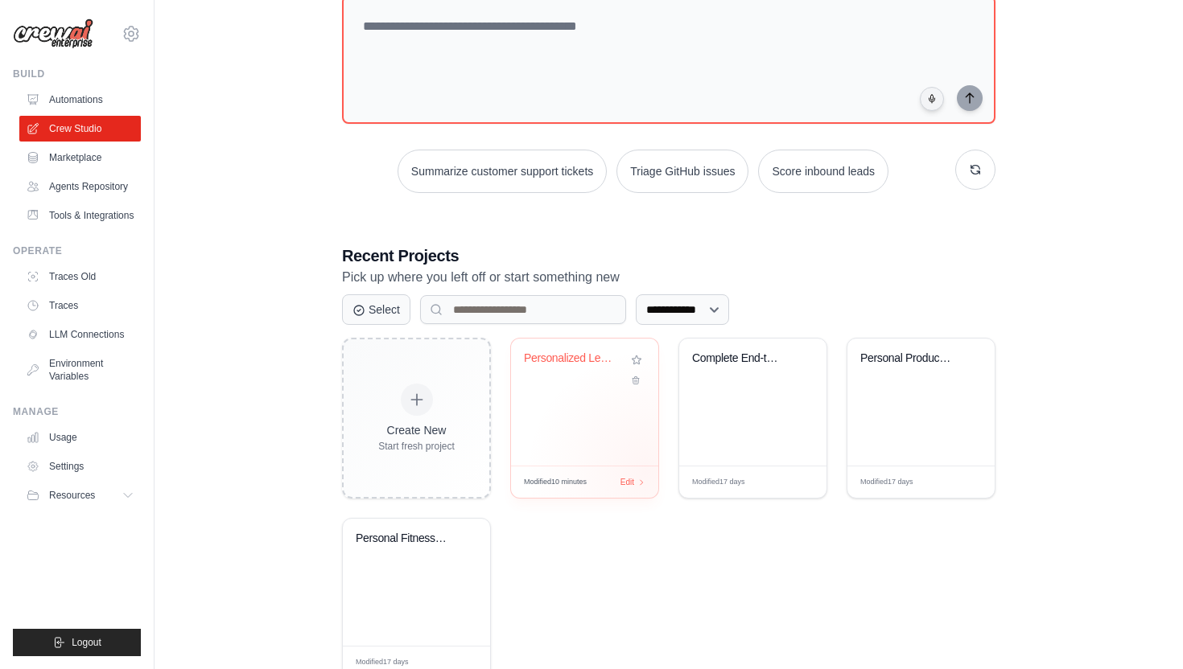
scroll to position [159, 0]
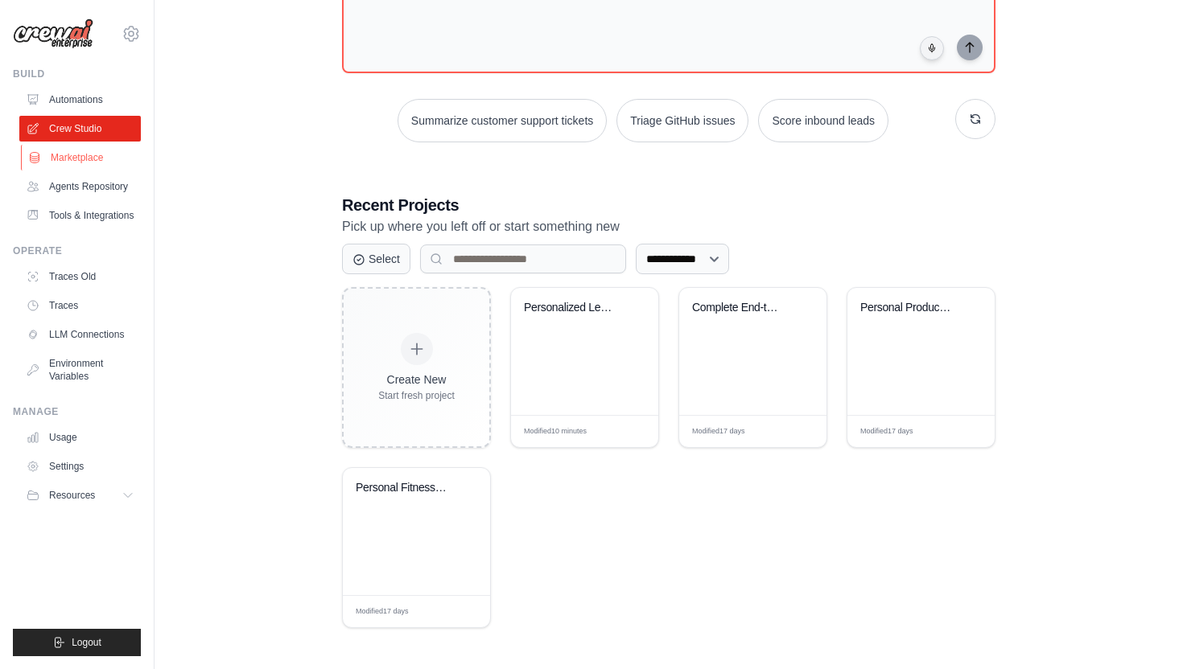
click at [76, 164] on link "Marketplace" at bounding box center [81, 158] width 121 height 26
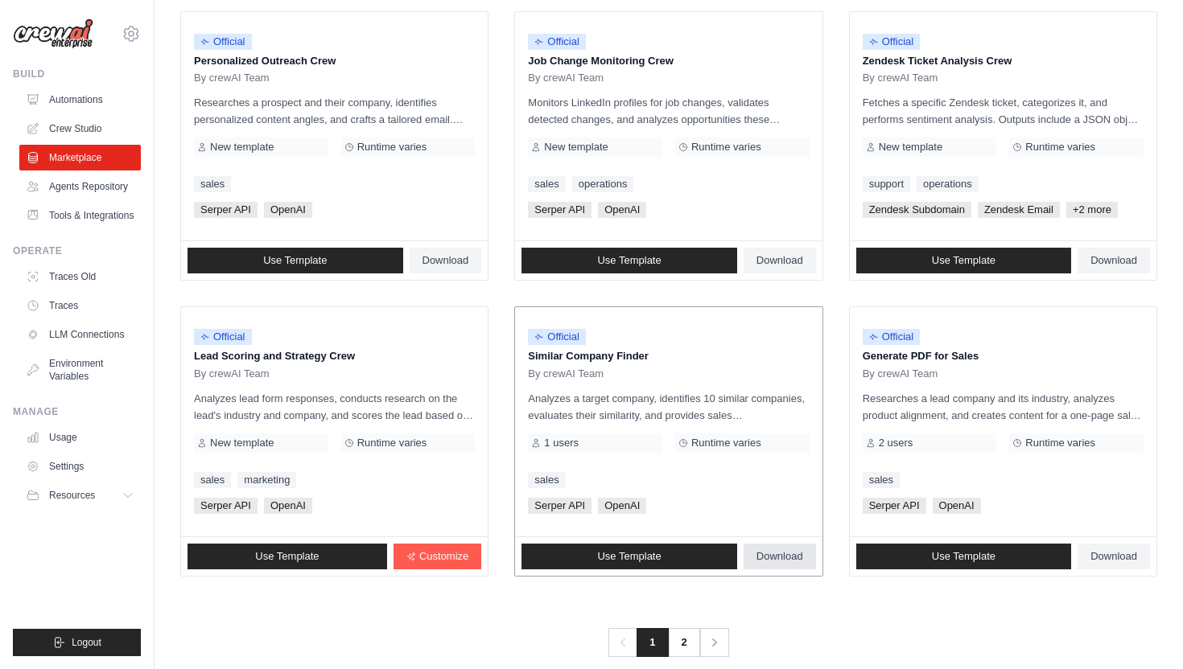
scroll to position [822, 0]
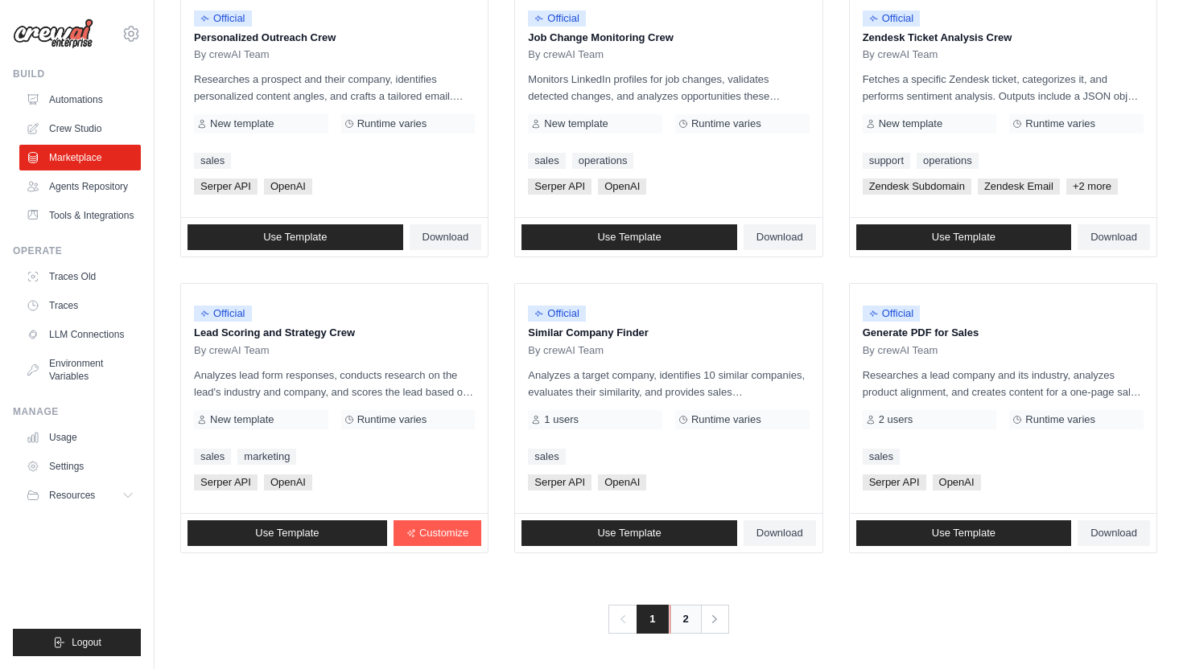
click at [678, 623] on link "2" at bounding box center [685, 619] width 32 height 29
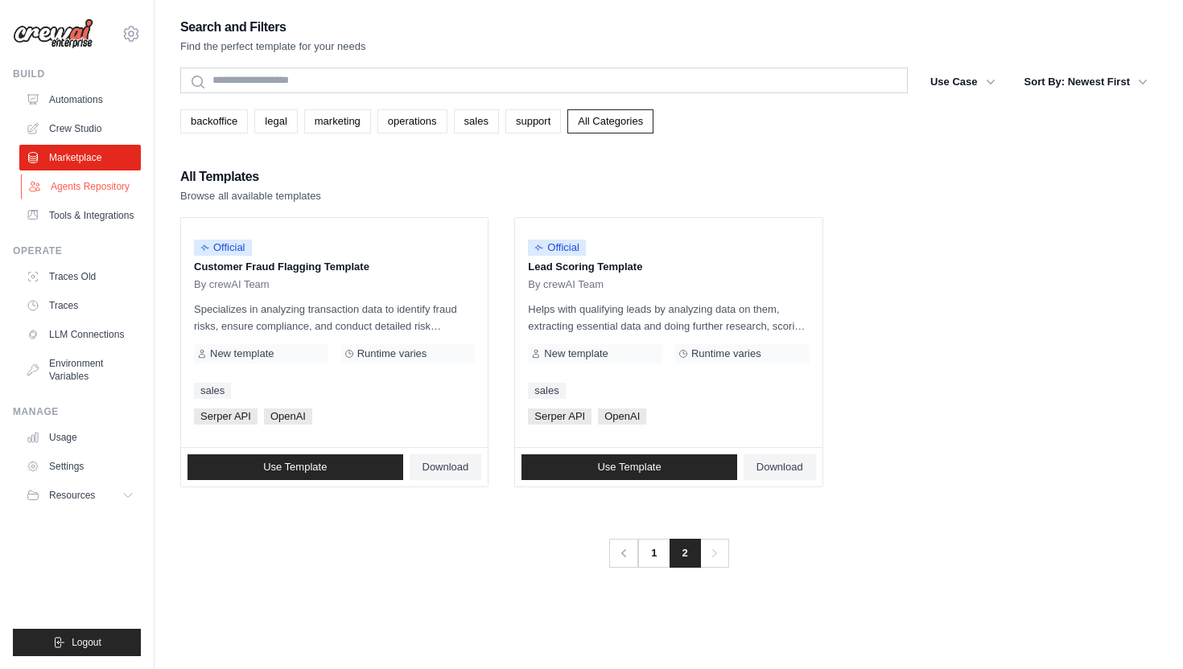
click at [97, 188] on link "Agents Repository" at bounding box center [81, 187] width 121 height 26
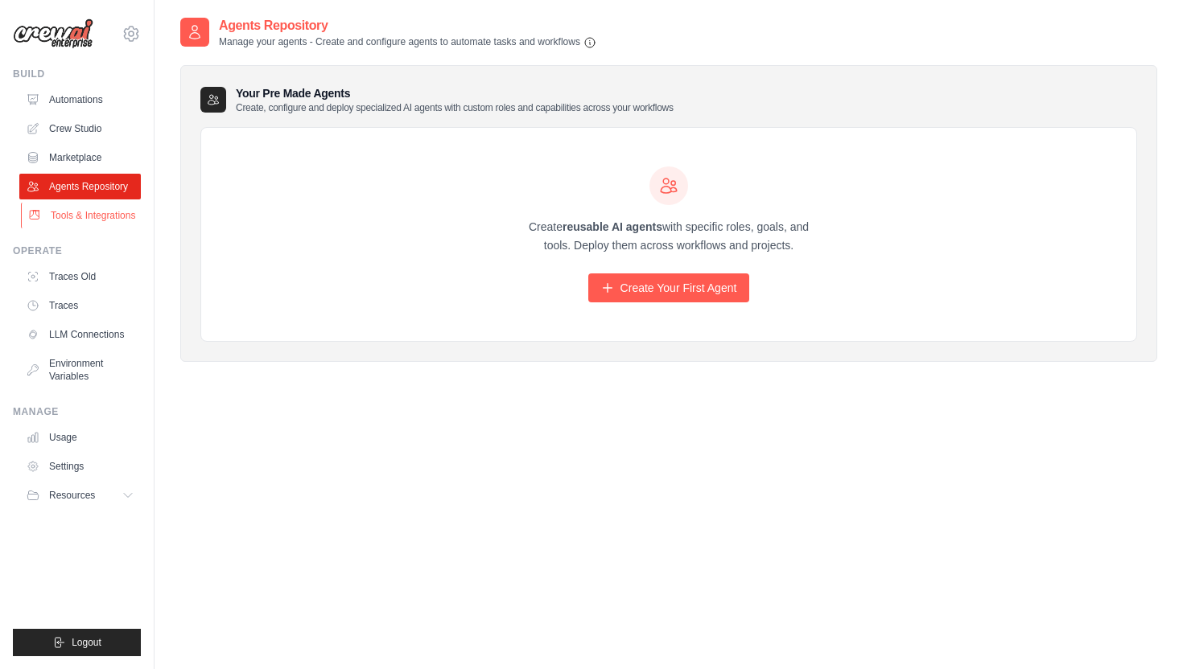
click at [69, 214] on link "Tools & Integrations" at bounding box center [81, 216] width 121 height 26
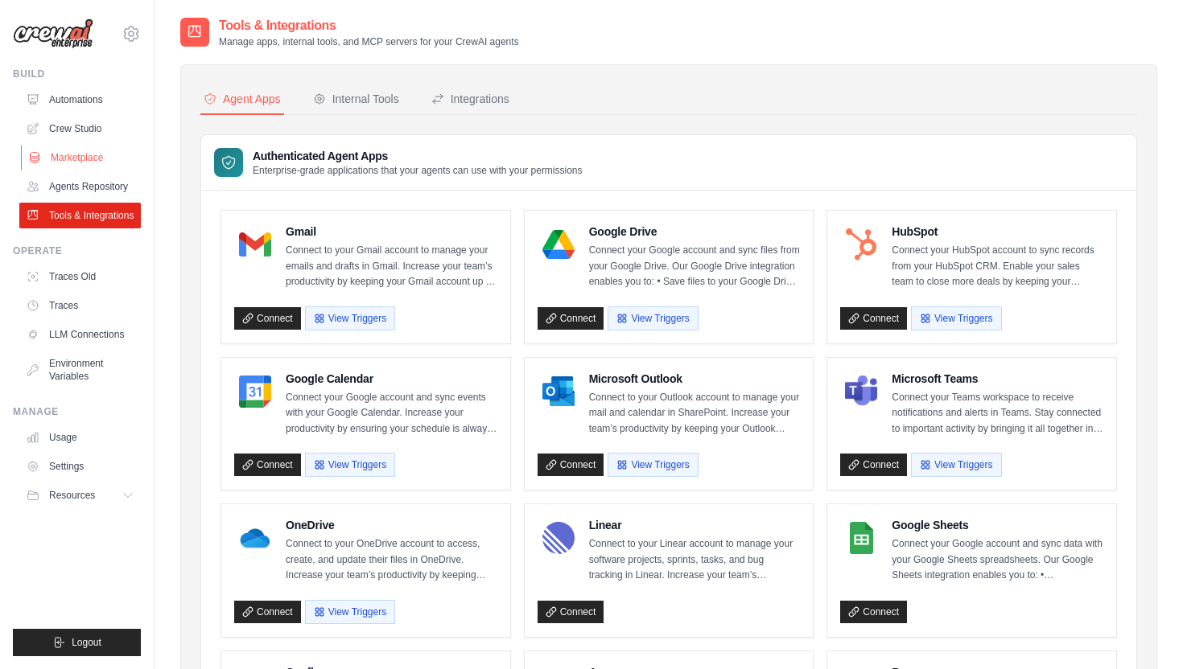
click at [83, 161] on link "Marketplace" at bounding box center [81, 158] width 121 height 26
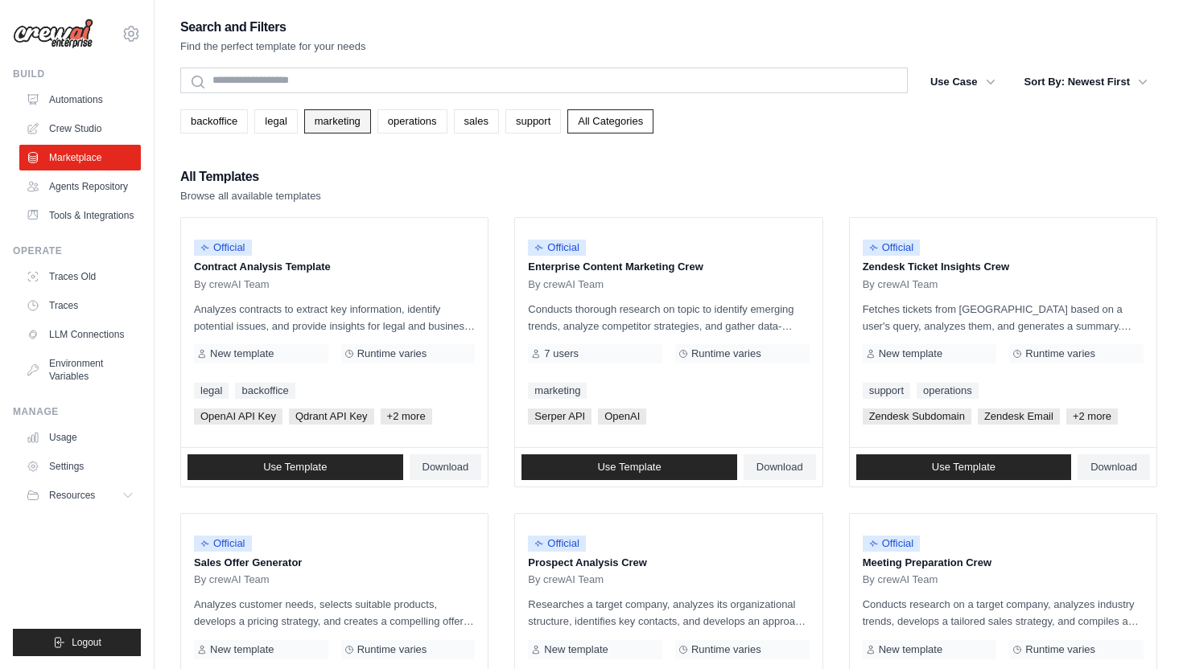
click at [336, 126] on link "marketing" at bounding box center [337, 121] width 67 height 24
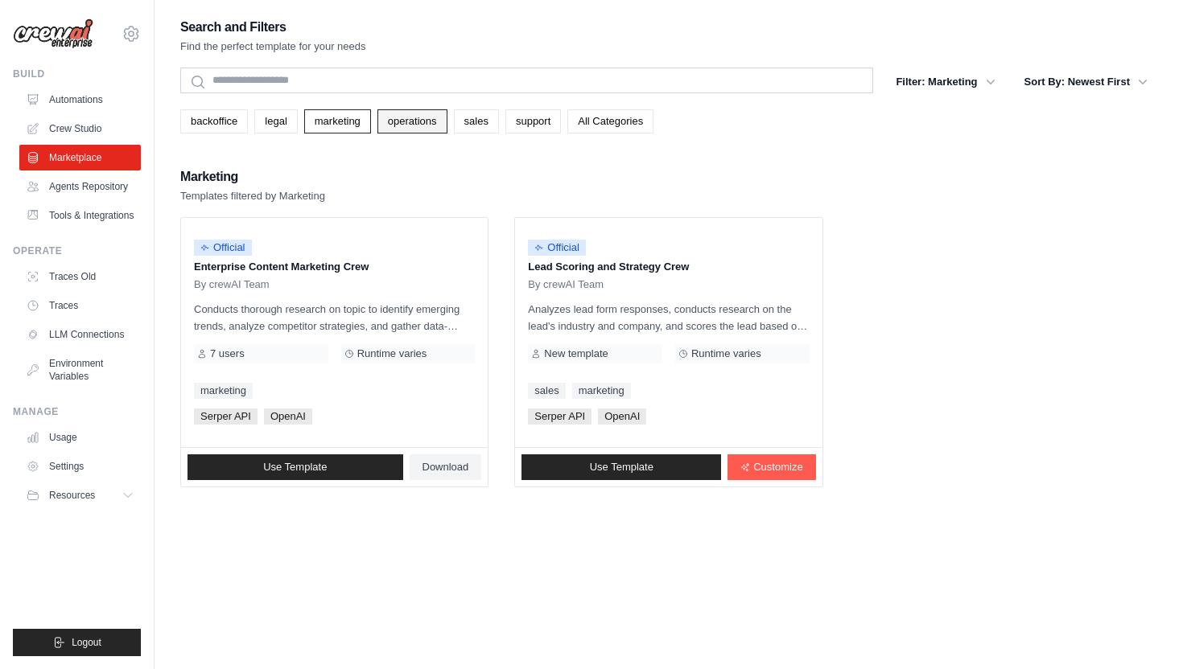
click at [411, 130] on link "operations" at bounding box center [412, 121] width 70 height 24
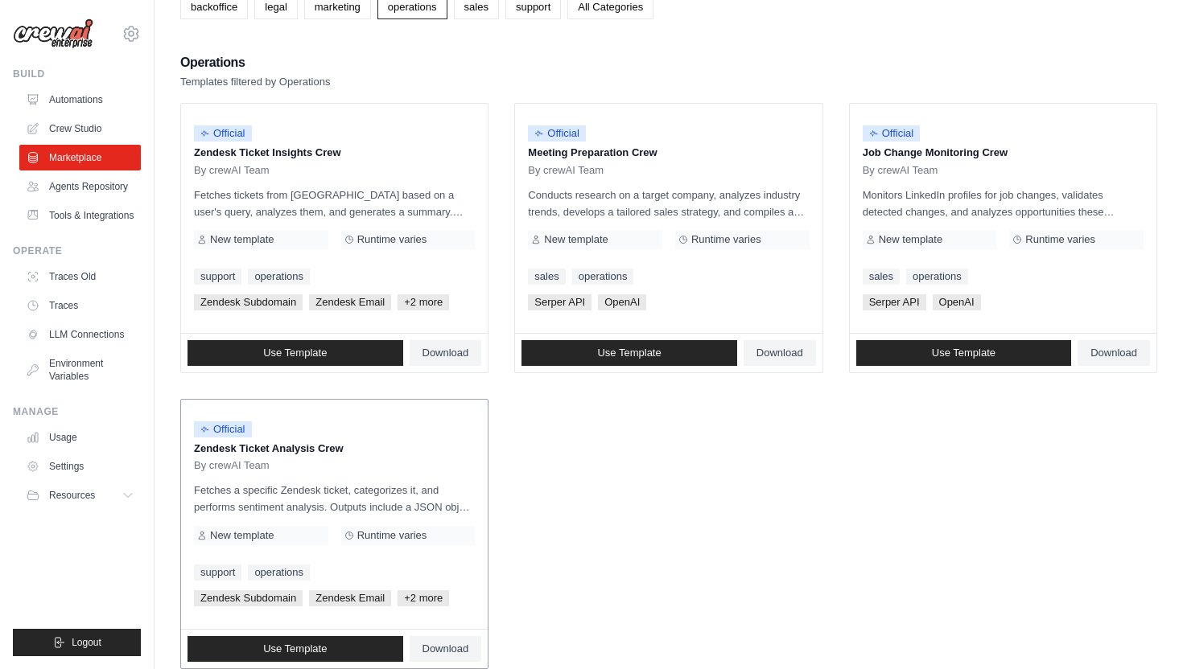
scroll to position [67, 0]
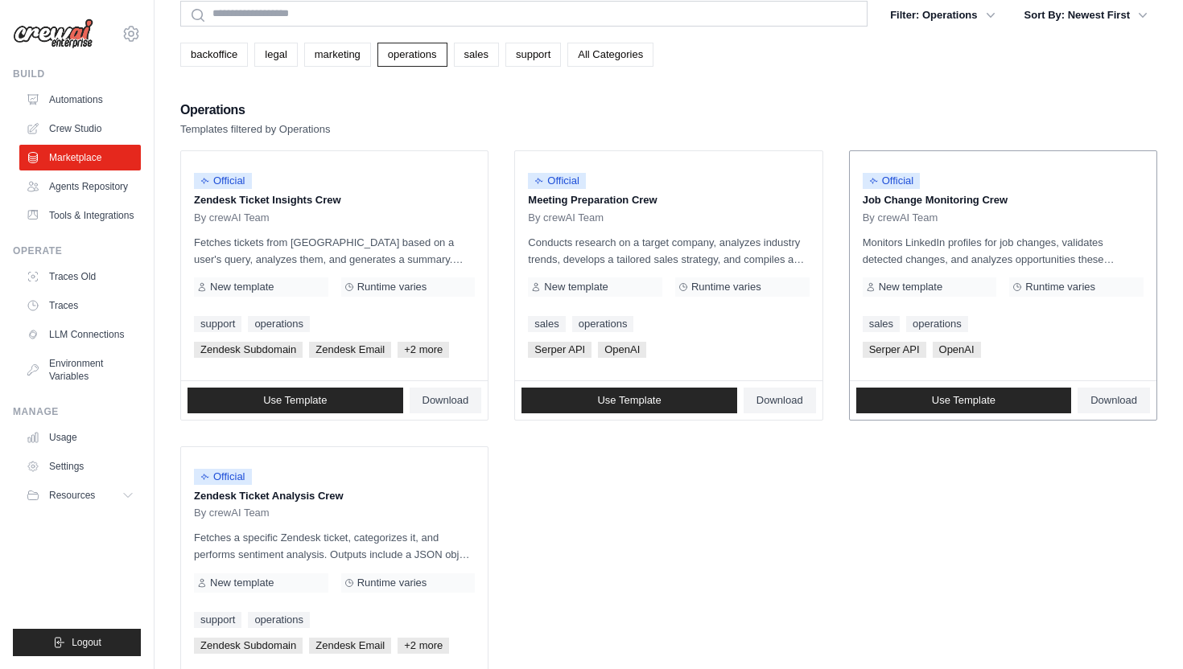
click at [954, 239] on p "Monitors LinkedIn profiles for job changes, validates detected changes, and ana…" at bounding box center [1003, 251] width 281 height 34
click at [915, 202] on p "Job Change Monitoring Crew" at bounding box center [1003, 200] width 281 height 16
click at [895, 187] on span "Official" at bounding box center [892, 181] width 58 height 16
click at [1014, 352] on div "Serper API OpenAI" at bounding box center [1003, 350] width 281 height 16
click at [925, 319] on link "operations" at bounding box center [937, 324] width 62 height 16
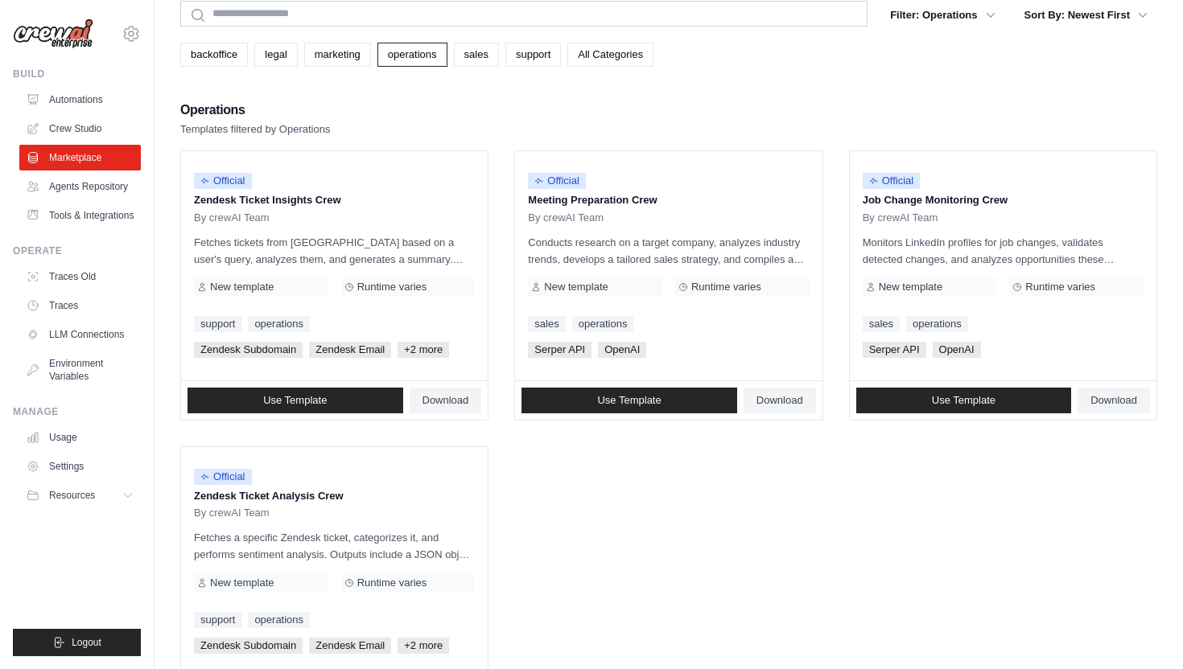
scroll to position [0, 0]
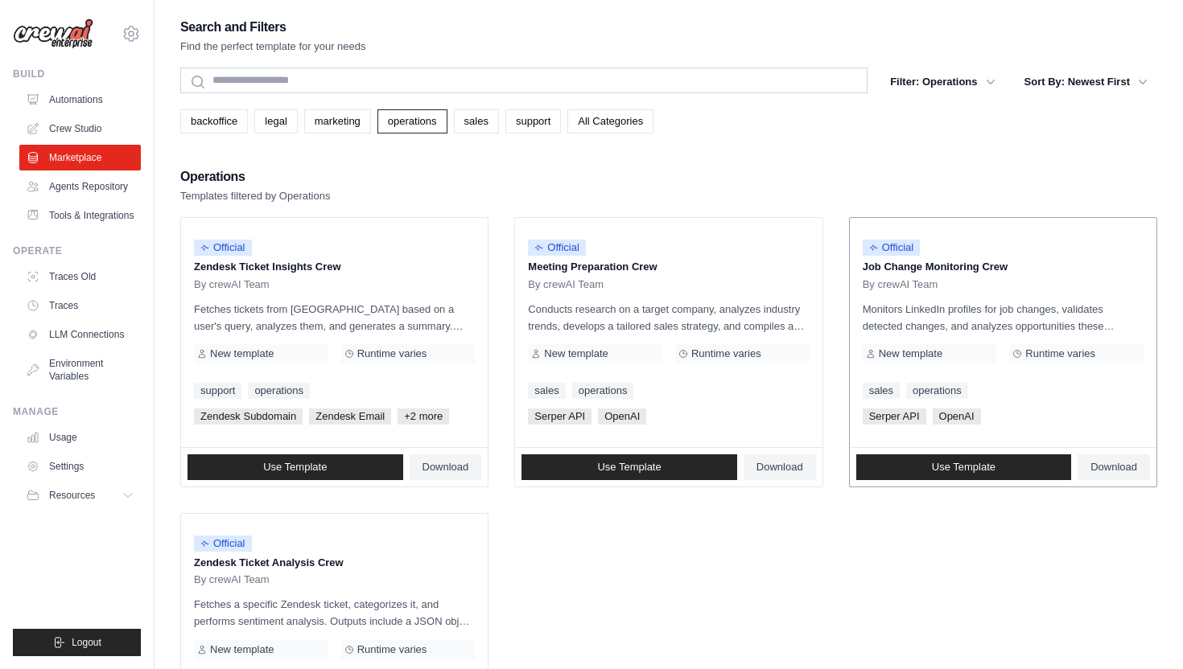
click at [1012, 307] on p "Monitors LinkedIn profiles for job changes, validates detected changes, and ana…" at bounding box center [1003, 318] width 281 height 34
click at [923, 269] on p "Job Change Monitoring Crew" at bounding box center [1003, 267] width 281 height 16
click at [1071, 352] on span "Runtime varies" at bounding box center [1060, 354] width 70 height 13
click at [990, 348] on div "New template" at bounding box center [930, 353] width 134 height 19
click at [76, 208] on link "Tools & Integrations" at bounding box center [81, 216] width 121 height 26
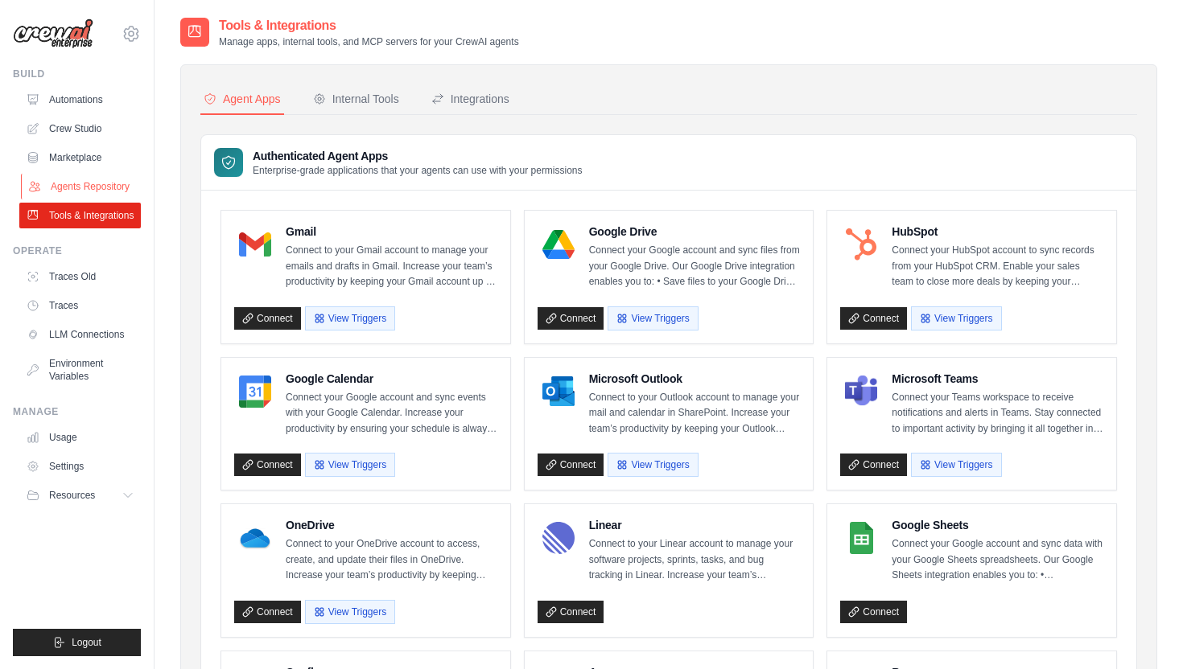
click at [80, 194] on link "Agents Repository" at bounding box center [81, 187] width 121 height 26
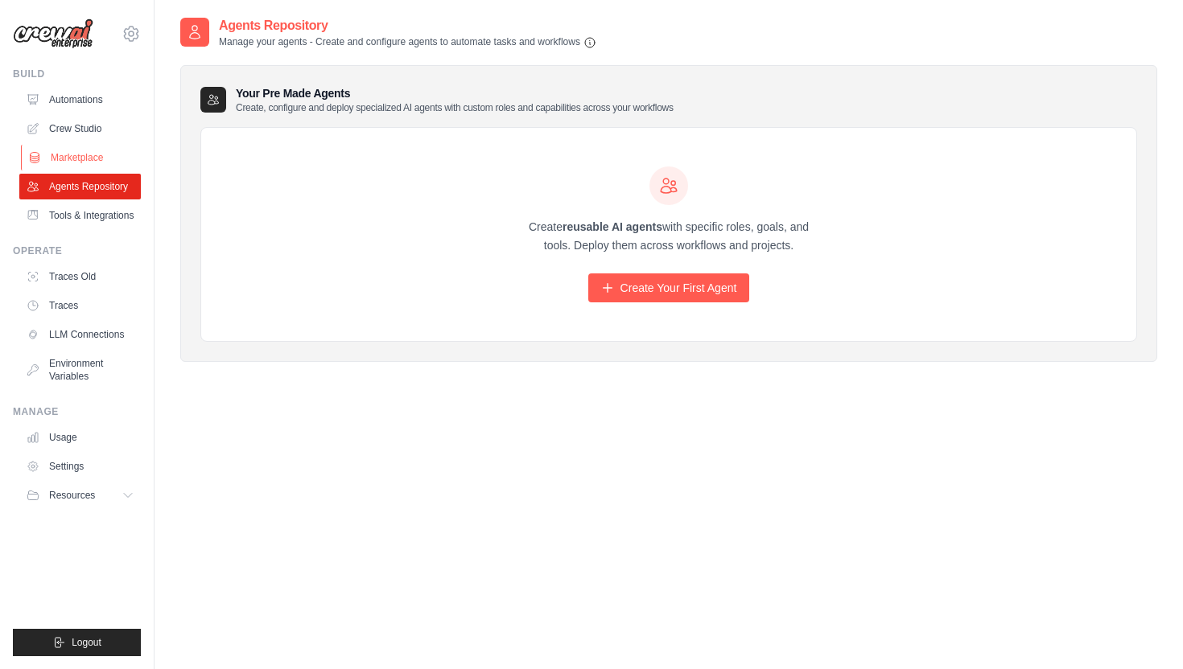
click at [80, 162] on link "Marketplace" at bounding box center [81, 158] width 121 height 26
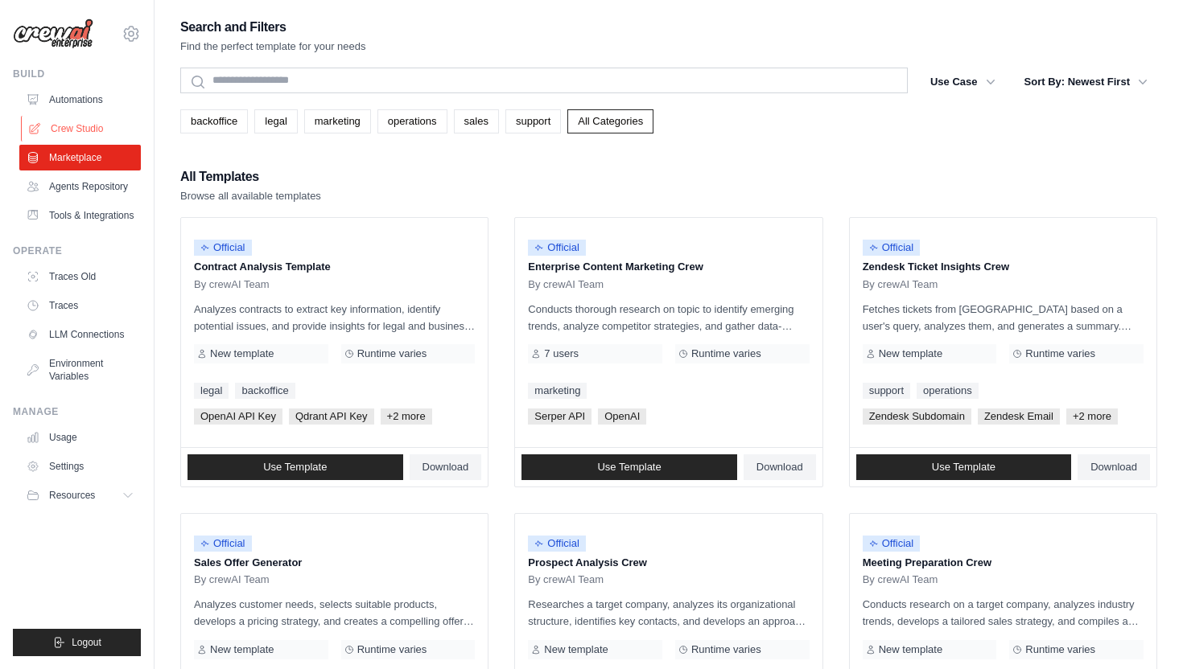
click at [85, 121] on link "Crew Studio" at bounding box center [81, 129] width 121 height 26
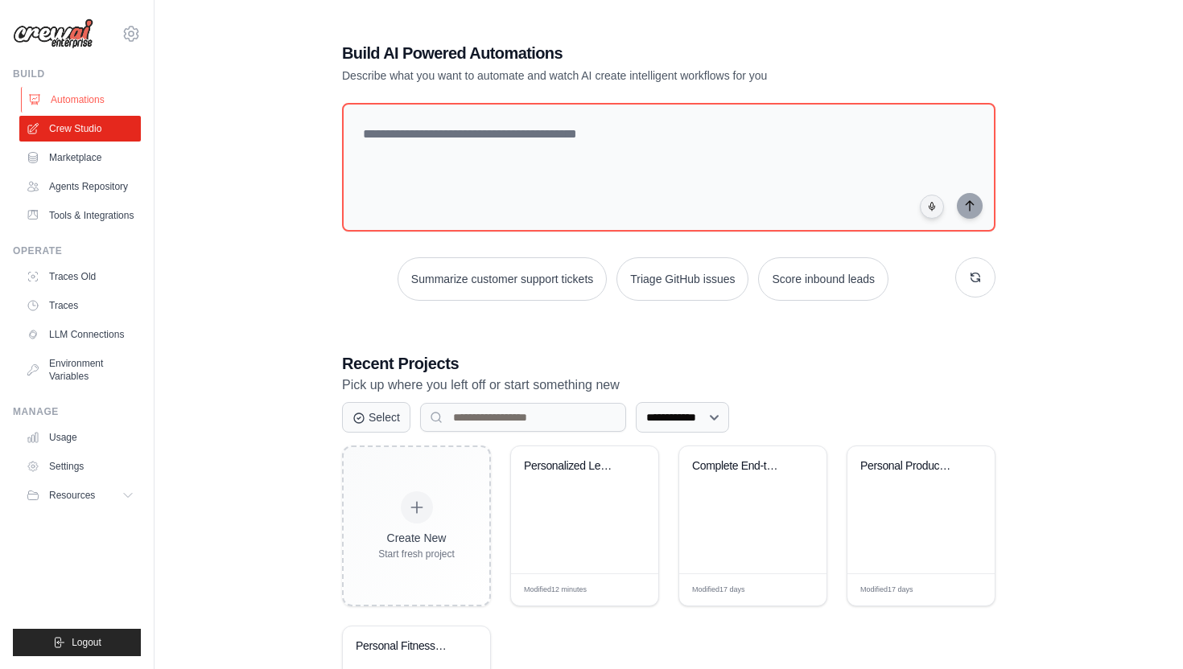
click at [72, 97] on link "Automations" at bounding box center [81, 100] width 121 height 26
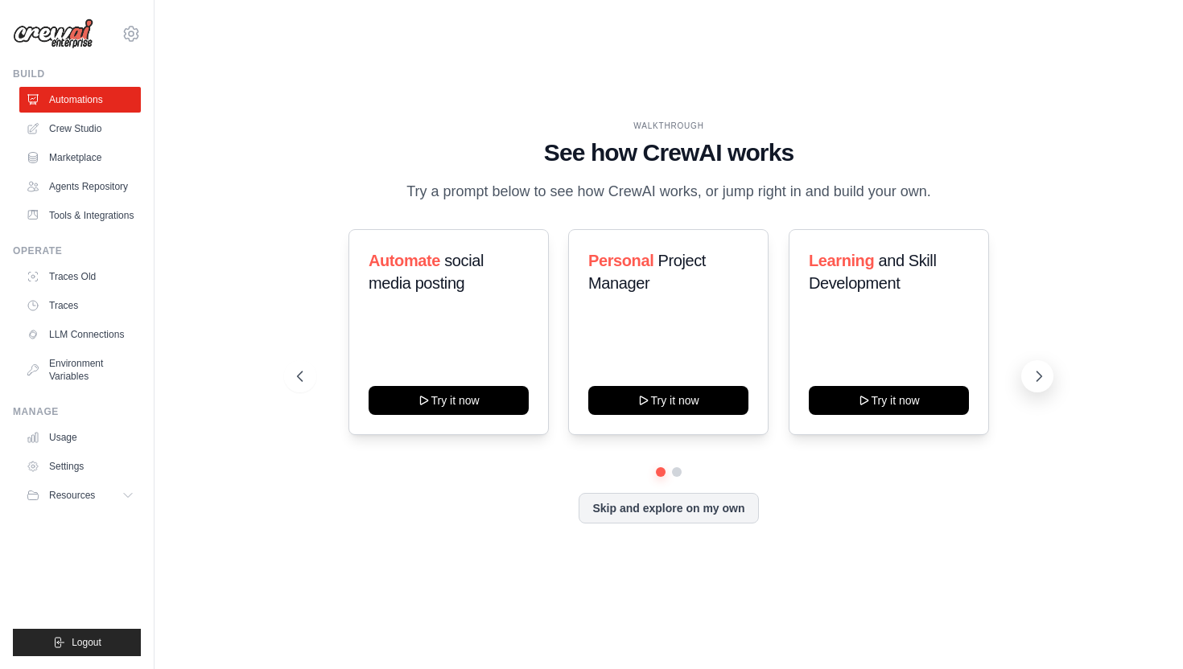
click at [1026, 377] on button at bounding box center [1037, 376] width 32 height 32
click at [1039, 373] on icon at bounding box center [1038, 377] width 5 height 10
click at [691, 518] on button "Skip and explore on my own" at bounding box center [668, 507] width 179 height 31
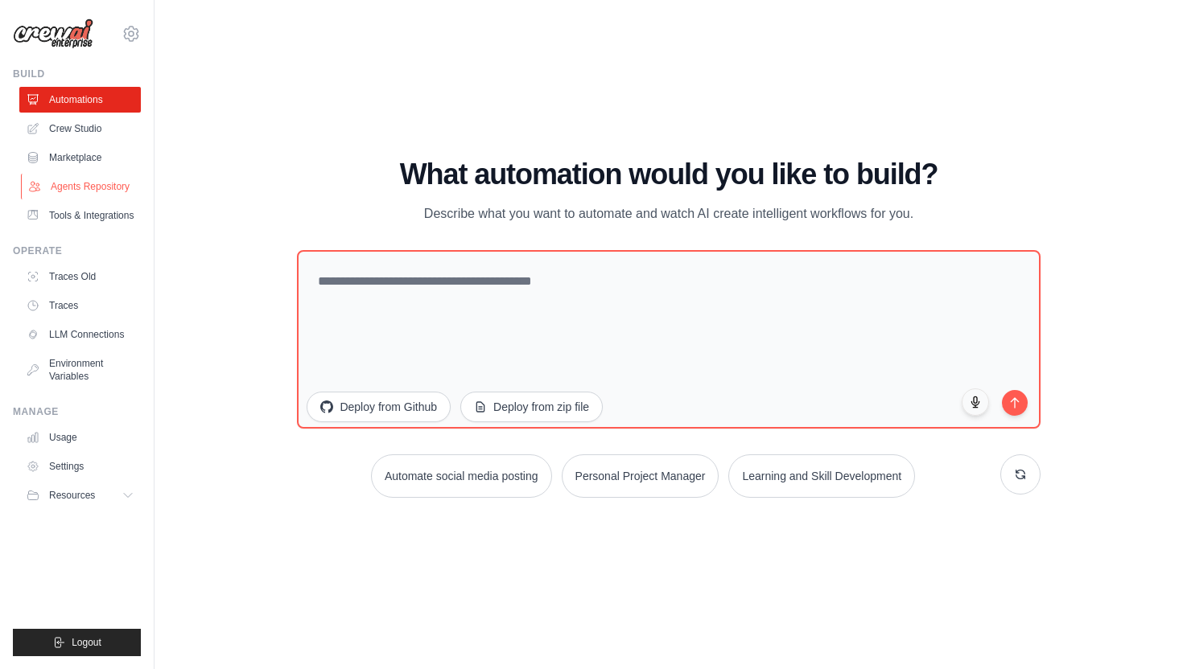
click at [56, 179] on link "Agents Repository" at bounding box center [81, 187] width 121 height 26
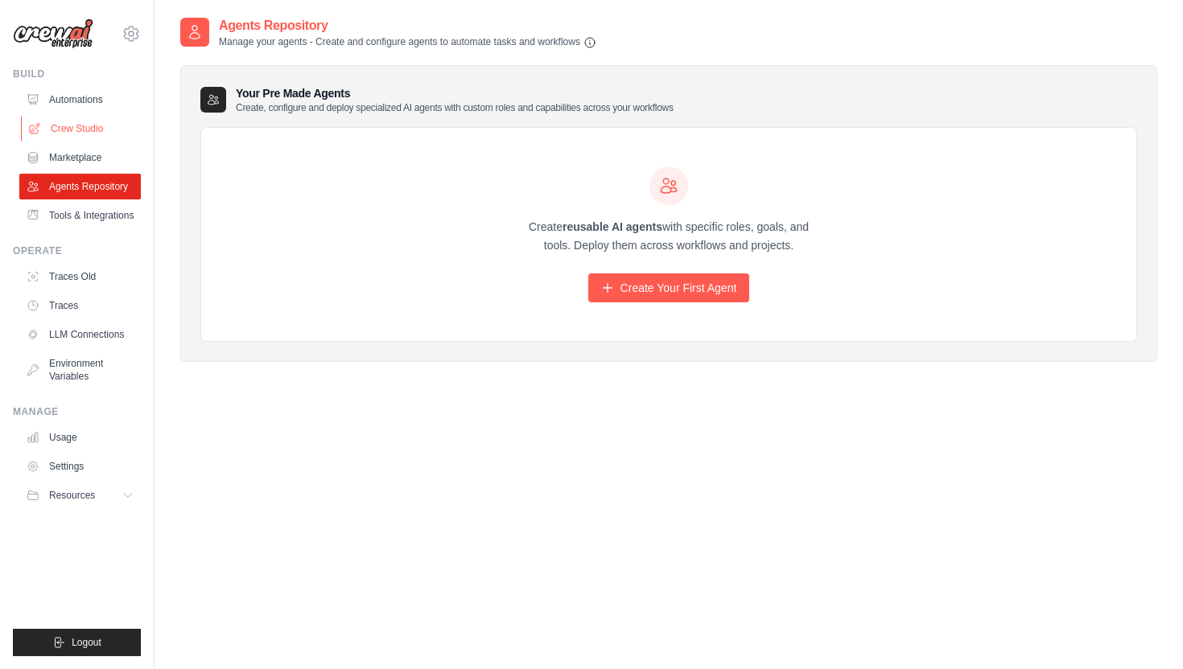
click at [68, 139] on link "Crew Studio" at bounding box center [81, 129] width 121 height 26
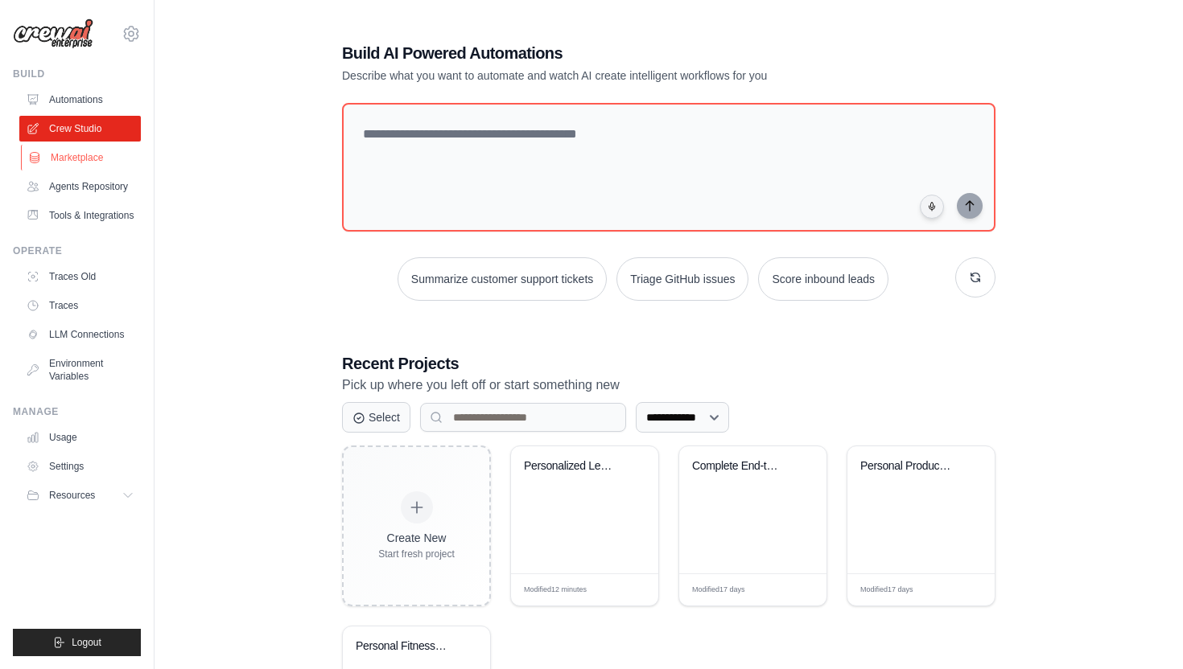
click at [79, 154] on link "Marketplace" at bounding box center [81, 158] width 121 height 26
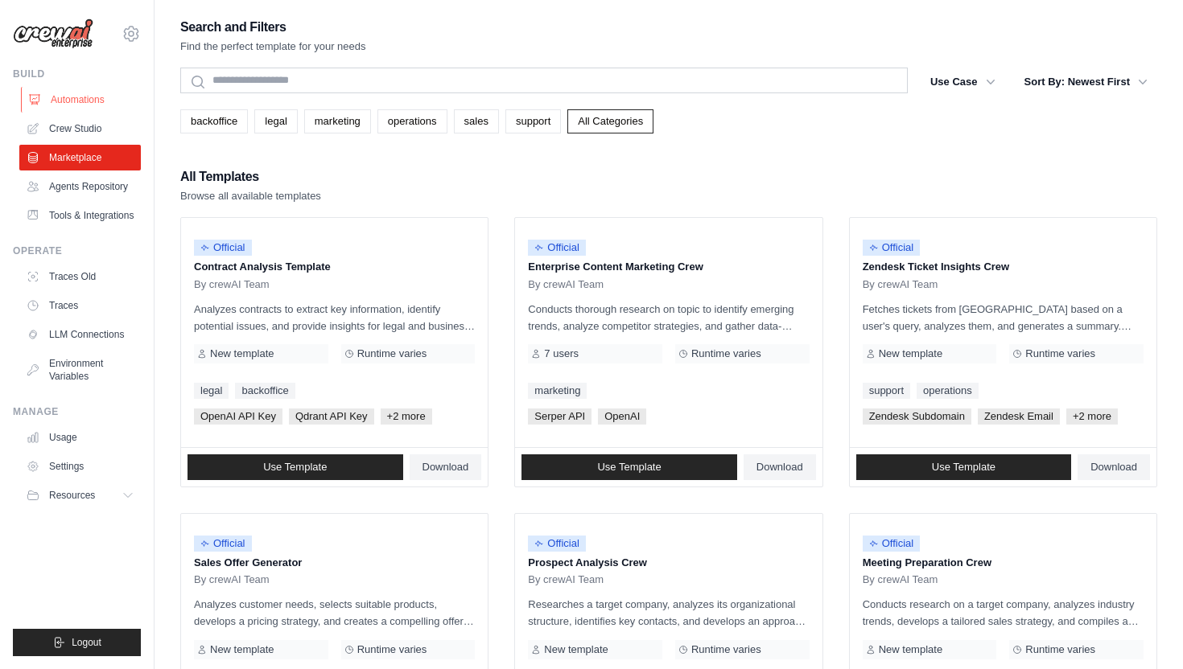
click at [68, 96] on link "Automations" at bounding box center [81, 100] width 121 height 26
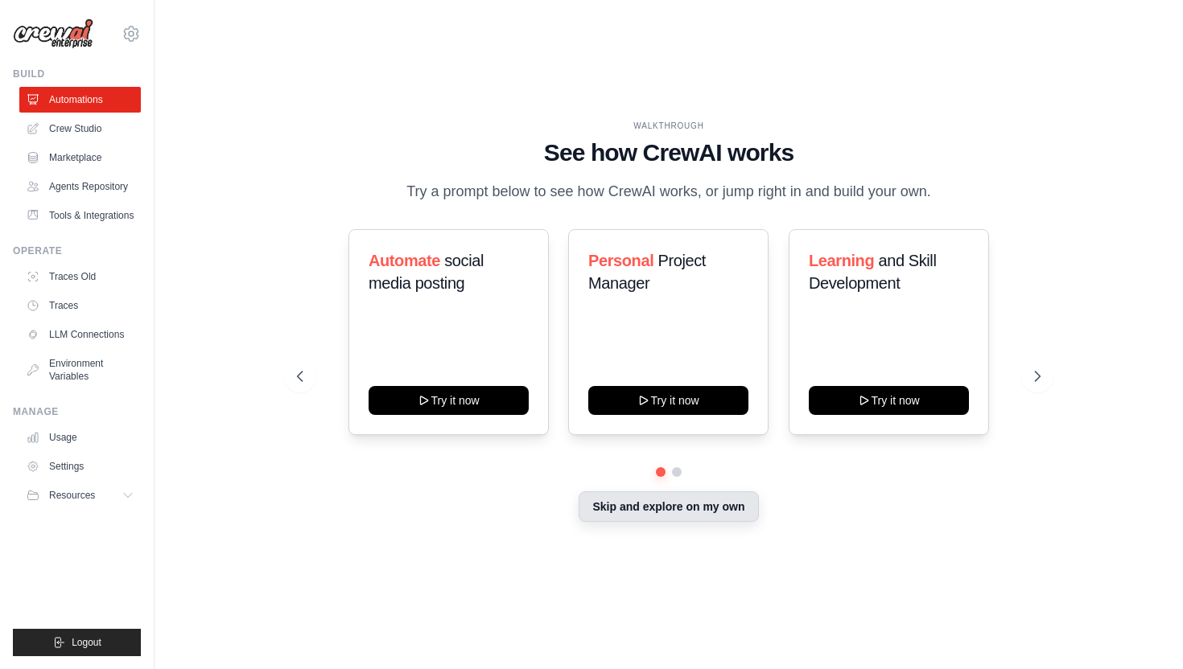
click at [669, 511] on button "Skip and explore on my own" at bounding box center [668, 507] width 179 height 31
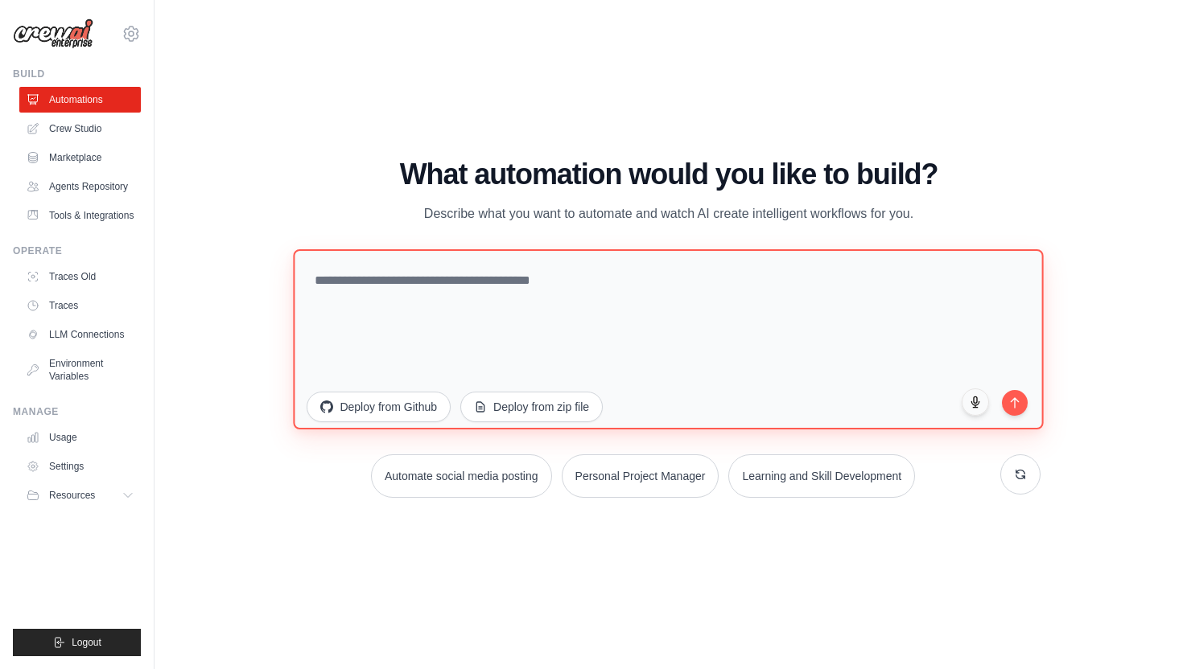
click at [435, 296] on textarea at bounding box center [669, 339] width 750 height 180
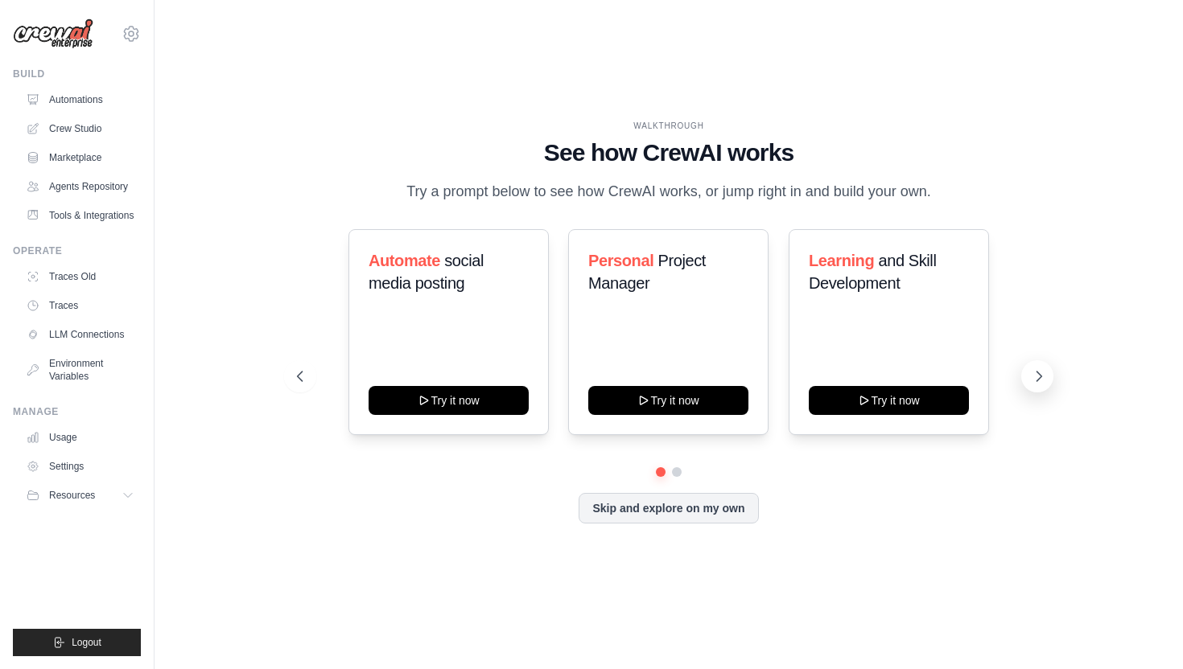
click at [1046, 377] on icon at bounding box center [1039, 377] width 16 height 16
click at [1032, 369] on icon at bounding box center [1039, 377] width 16 height 16
click at [73, 159] on link "Marketplace" at bounding box center [81, 158] width 121 height 26
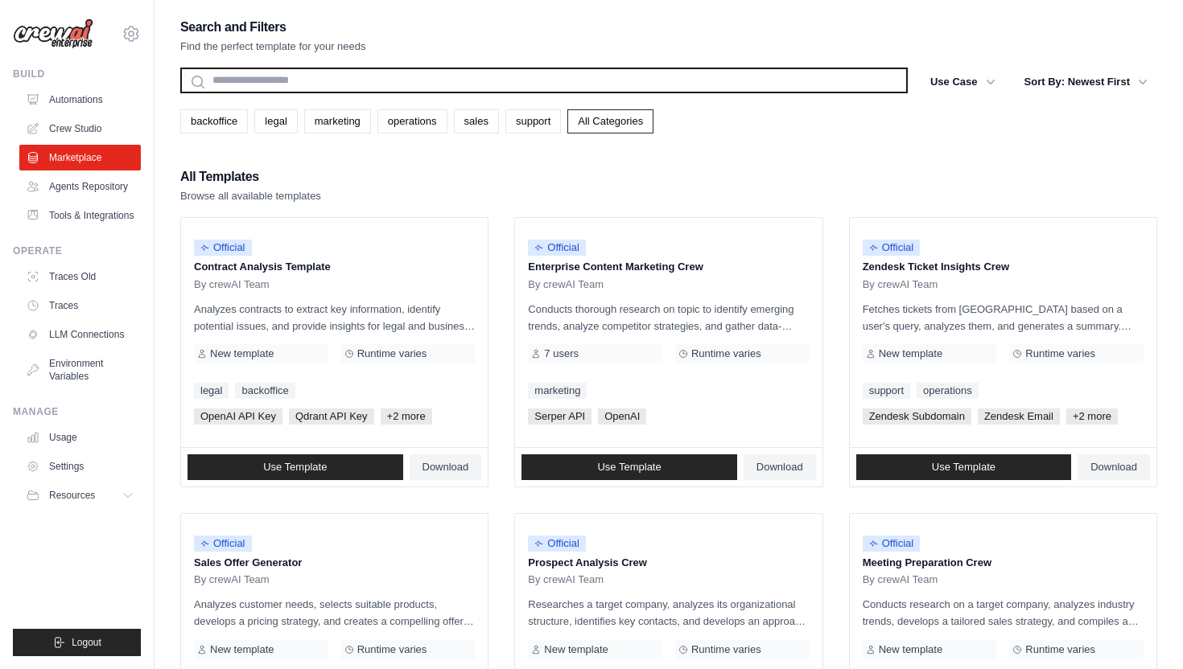
click at [352, 84] on input "text" at bounding box center [543, 81] width 727 height 26
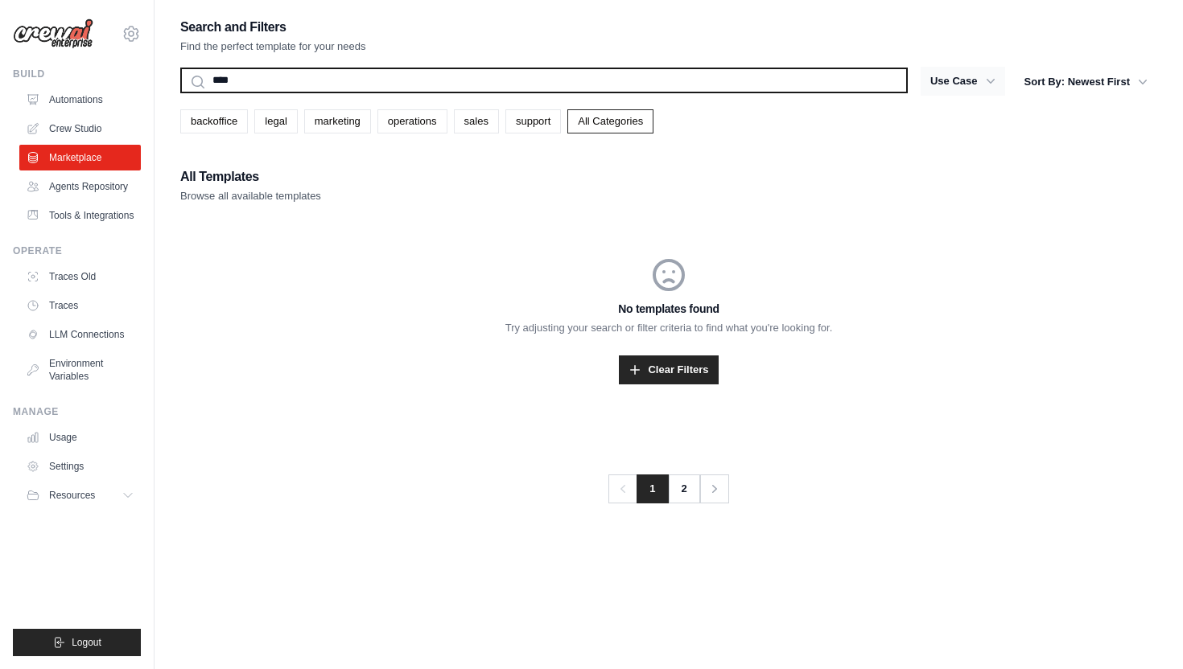
type input "****"
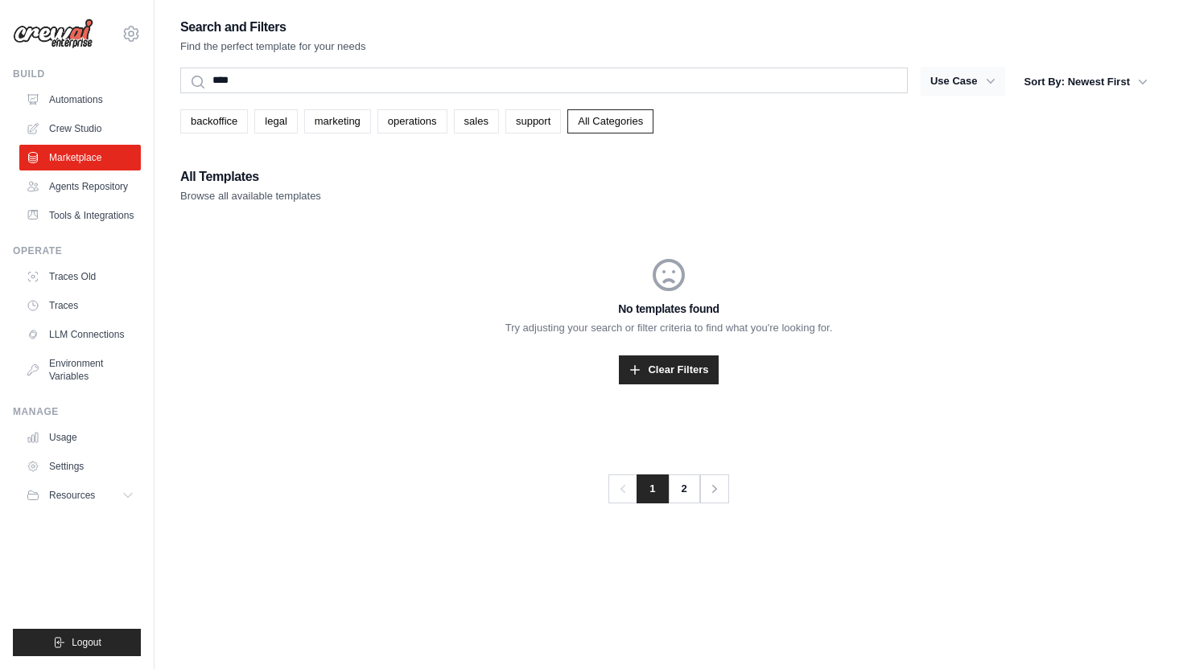
click at [974, 80] on button "Use Case" at bounding box center [962, 81] width 84 height 29
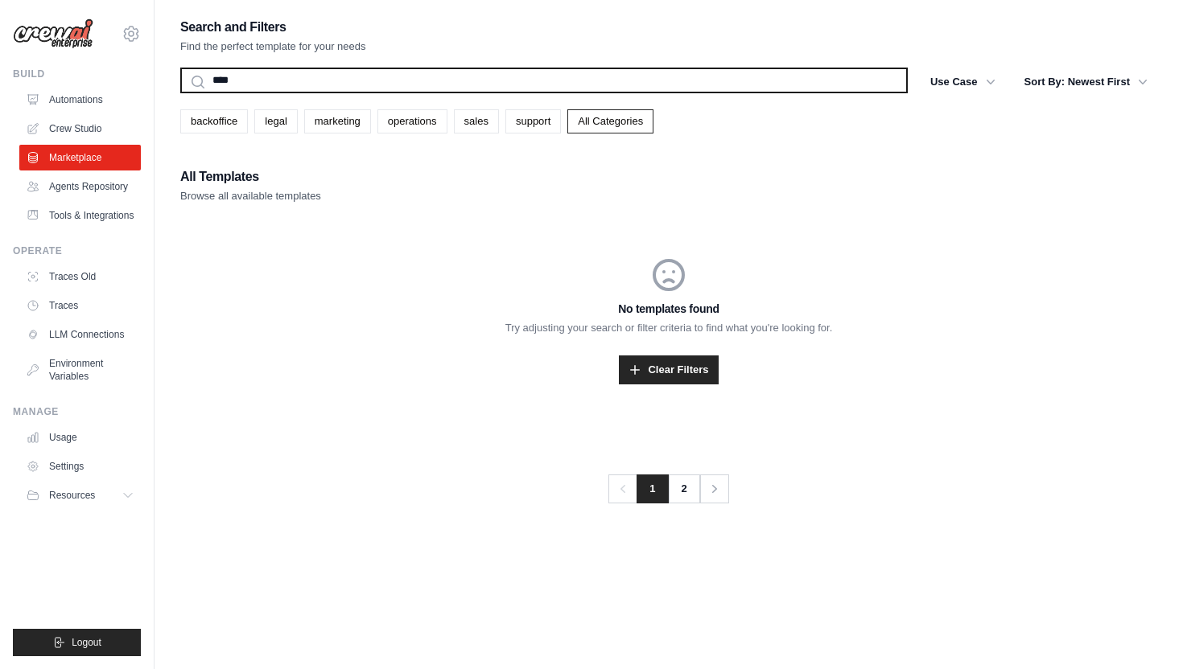
click at [561, 68] on input "****" at bounding box center [543, 81] width 727 height 26
click at [195, 90] on input "****" at bounding box center [543, 81] width 727 height 26
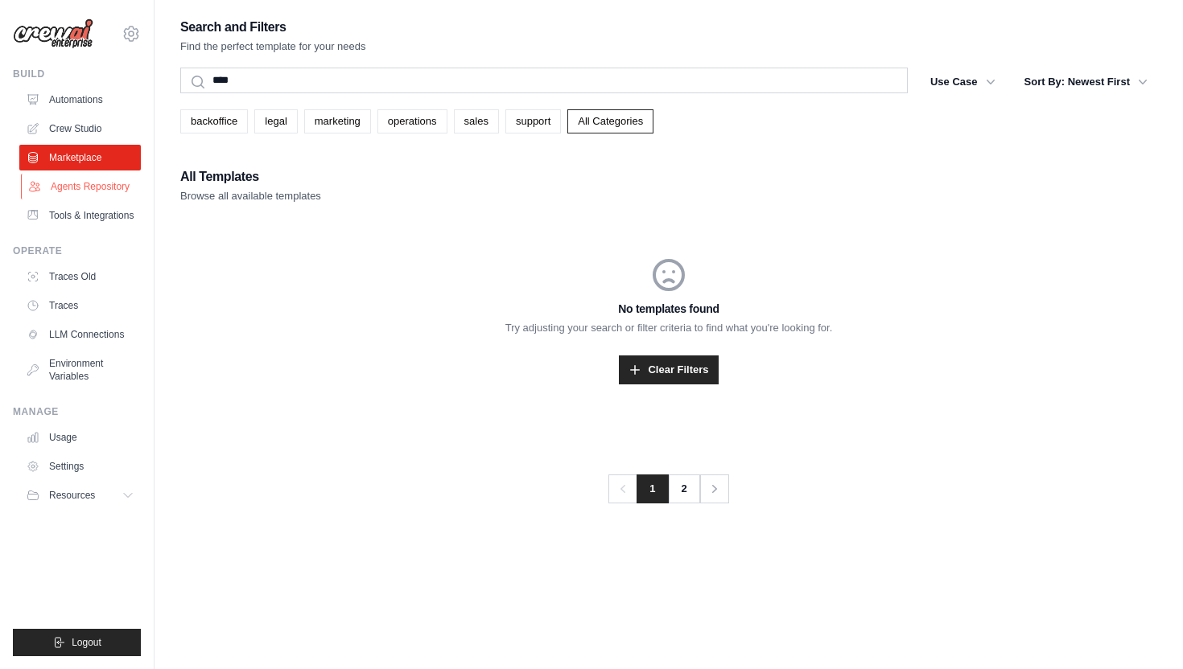
click at [99, 190] on link "Agents Repository" at bounding box center [81, 187] width 121 height 26
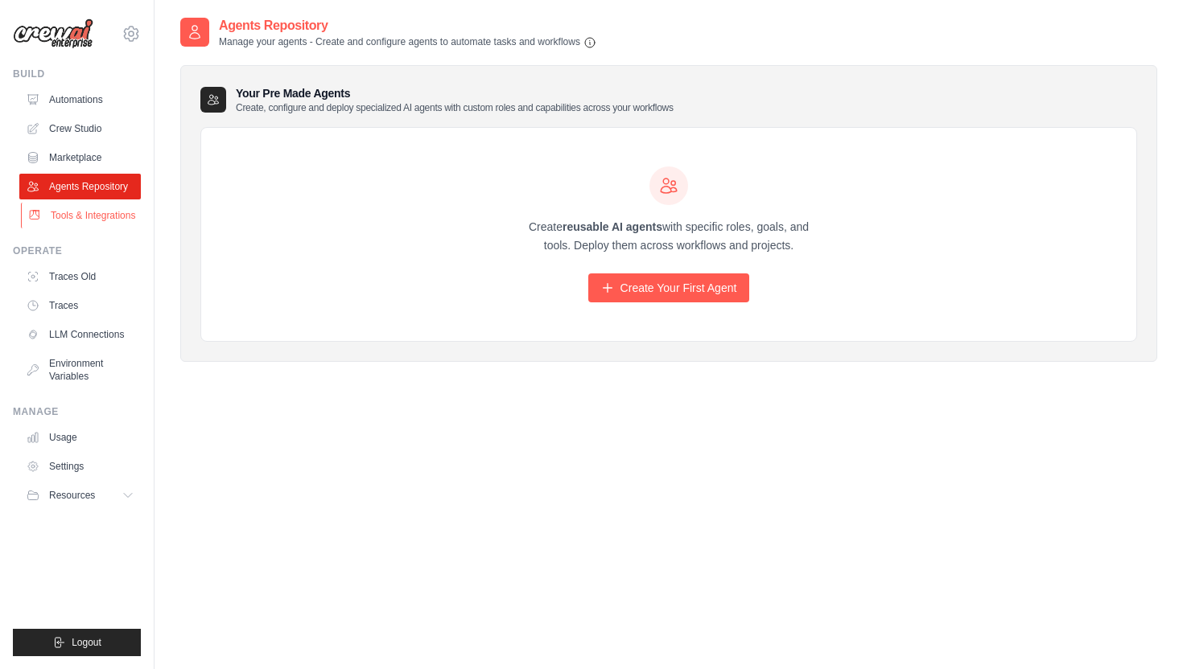
click at [93, 223] on link "Tools & Integrations" at bounding box center [81, 216] width 121 height 26
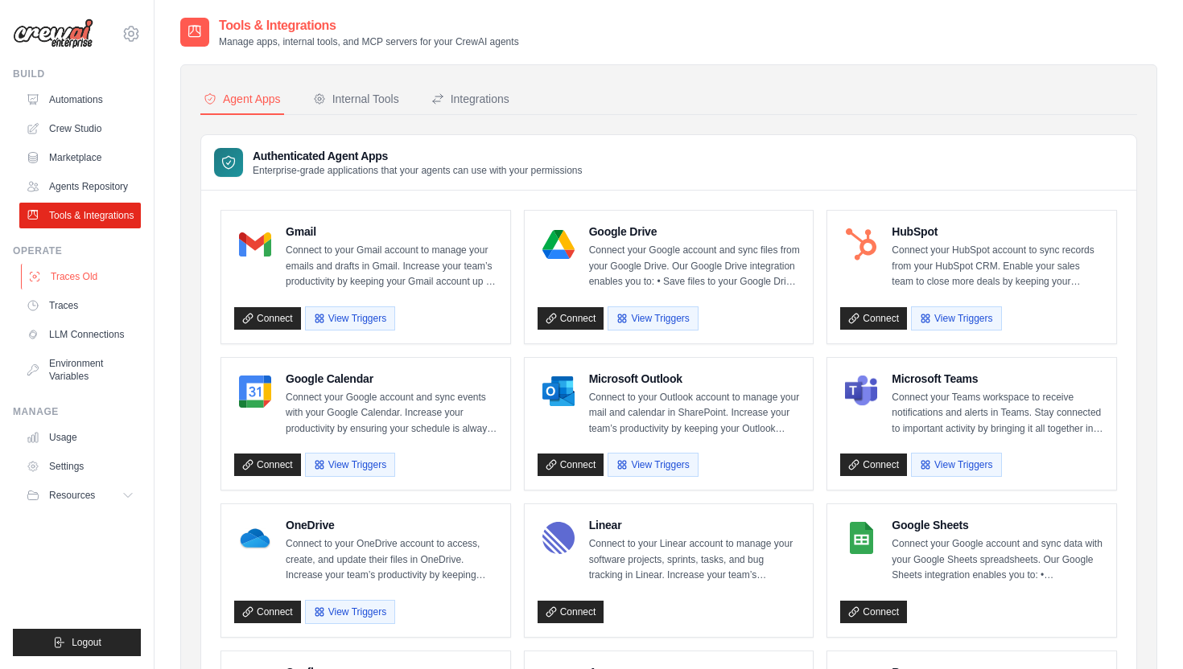
click at [60, 280] on link "Traces Old" at bounding box center [81, 277] width 121 height 26
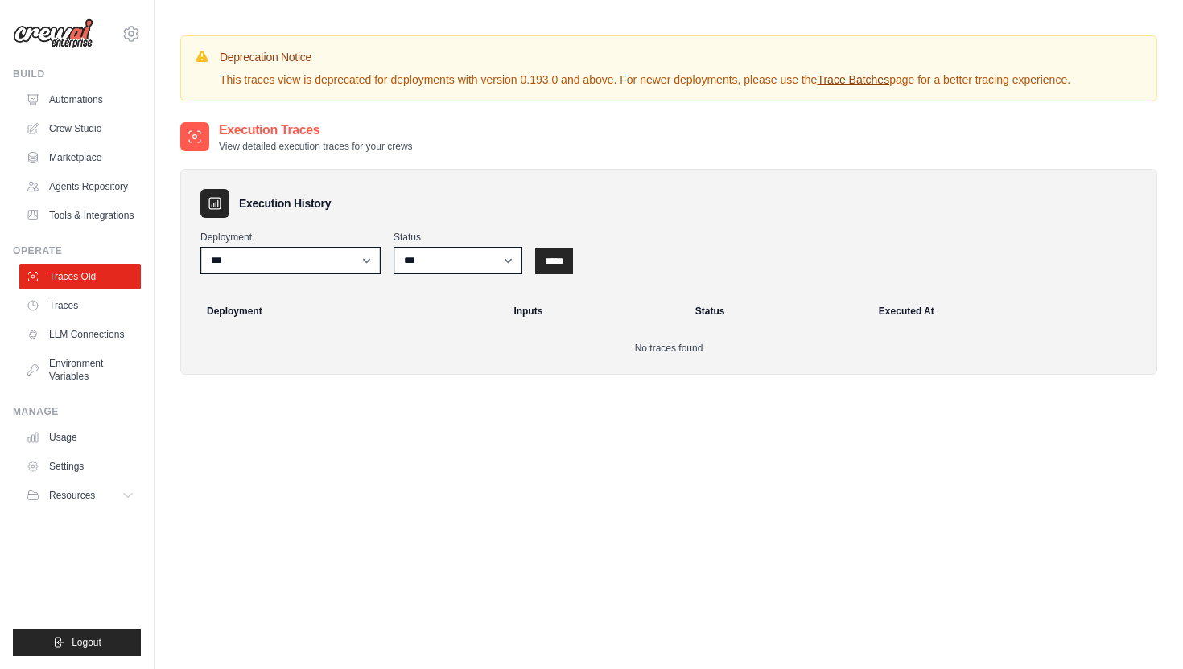
click at [77, 319] on ul "Traces Old Traces LLM Connections Environment Variables" at bounding box center [79, 327] width 121 height 126
click at [95, 306] on link "Traces" at bounding box center [81, 306] width 121 height 26
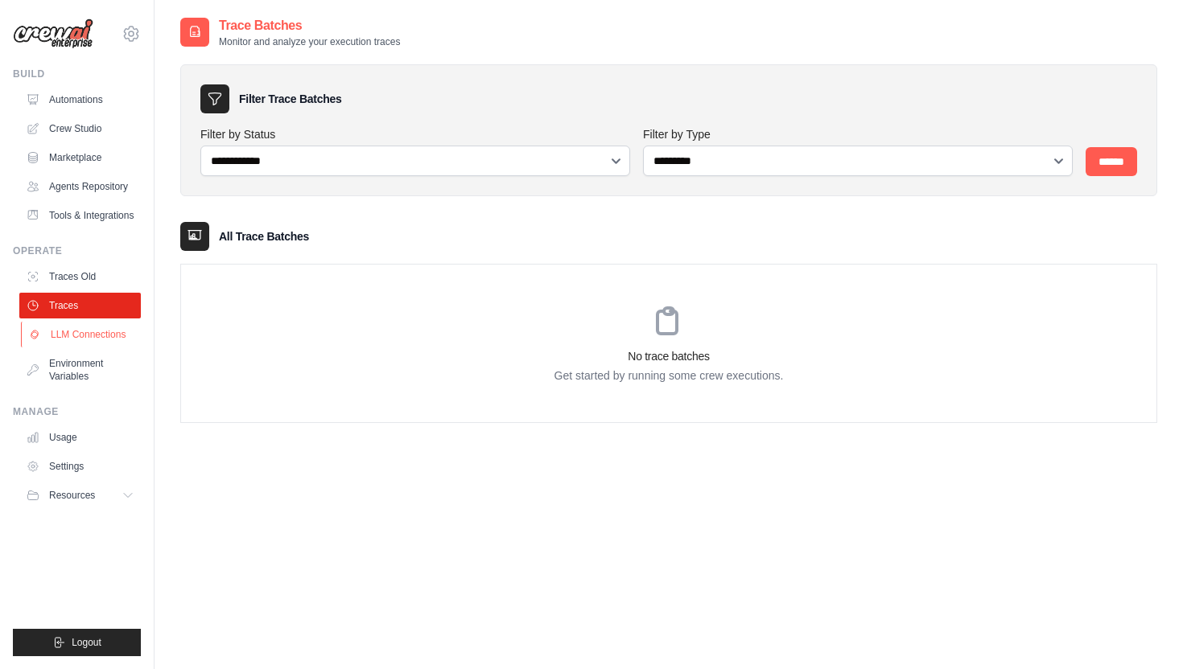
click at [110, 344] on link "LLM Connections" at bounding box center [81, 335] width 121 height 26
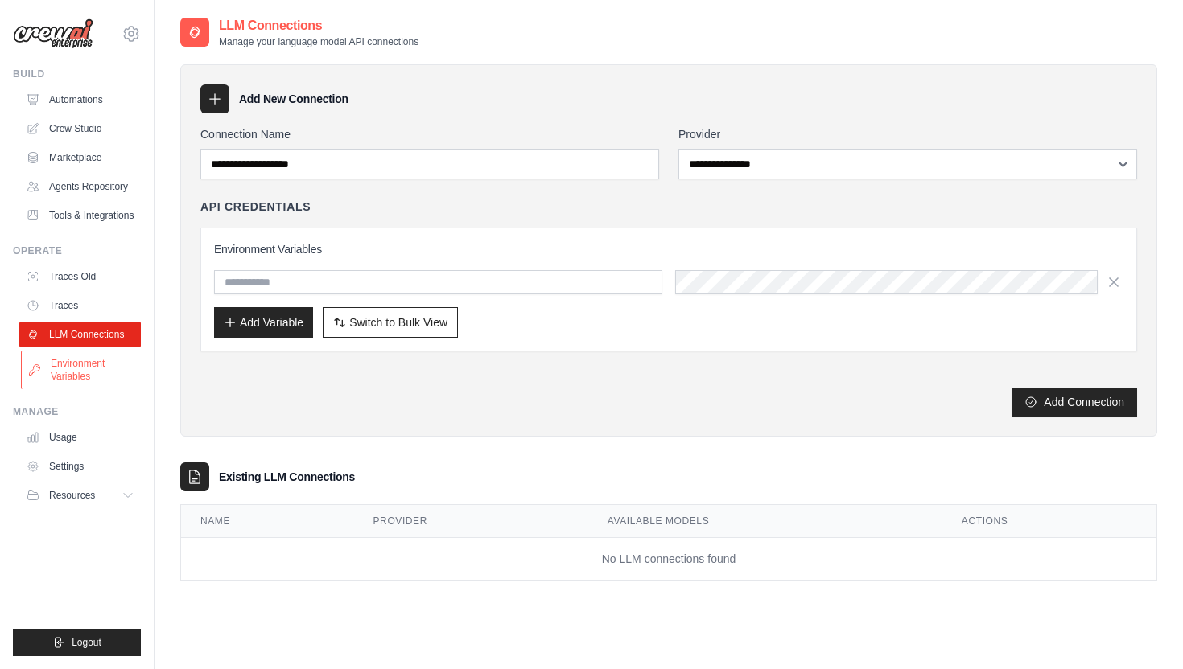
click at [108, 370] on link "Environment Variables" at bounding box center [81, 370] width 121 height 39
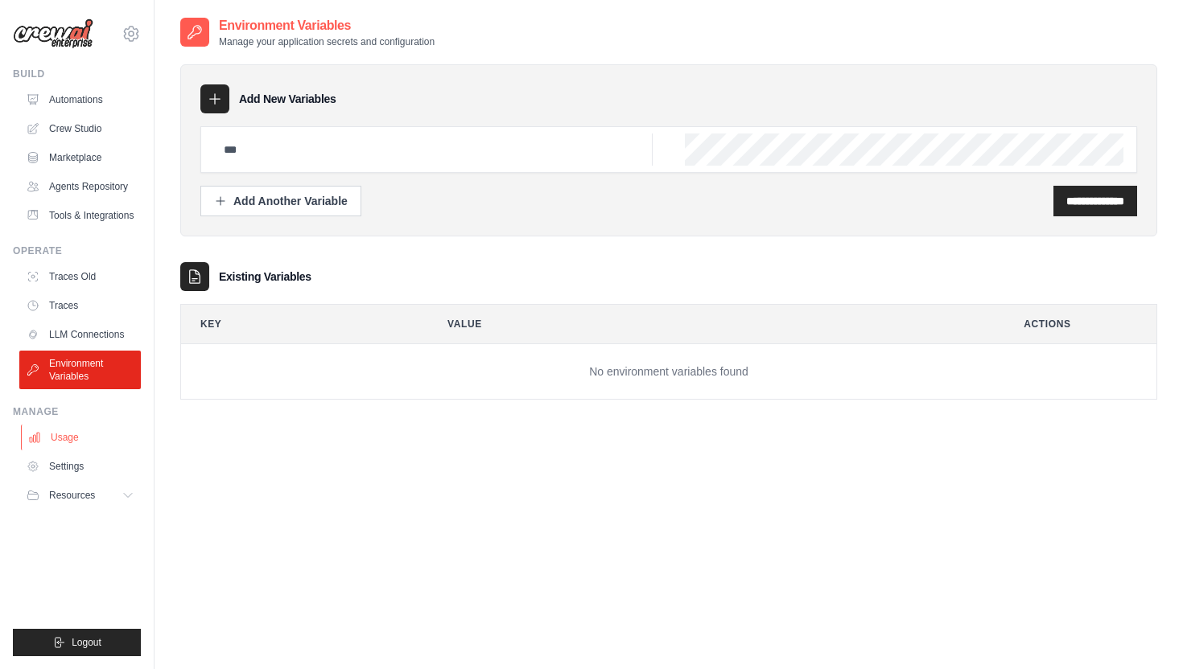
click at [80, 436] on link "Usage" at bounding box center [81, 438] width 121 height 26
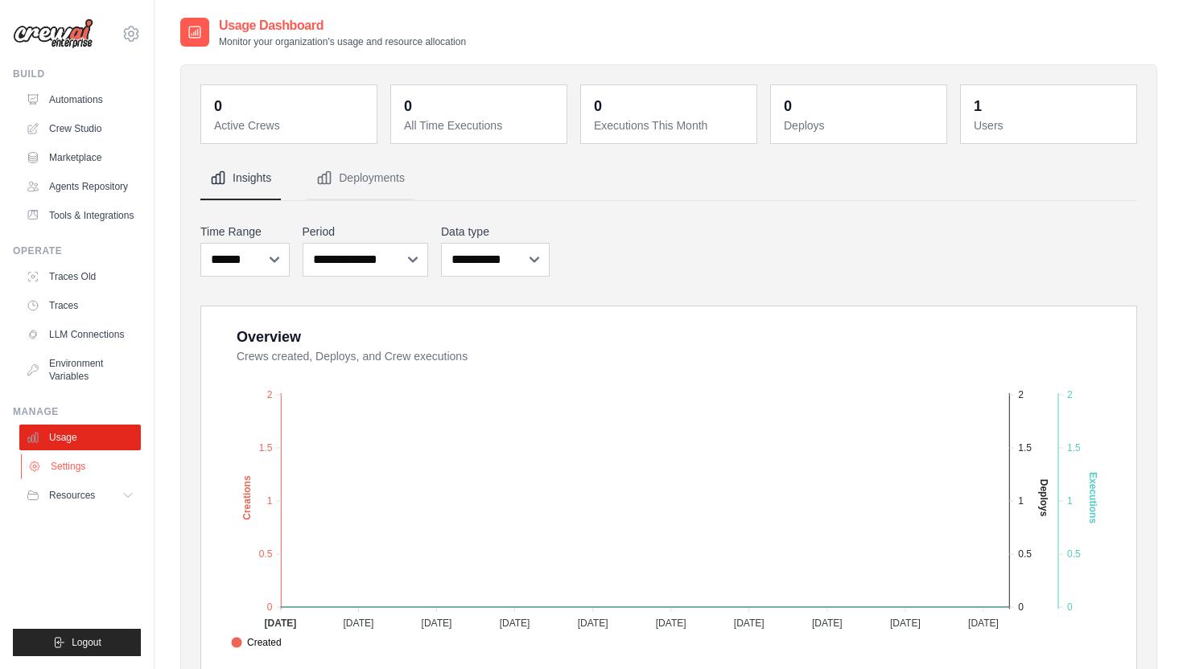
click at [78, 466] on link "Settings" at bounding box center [81, 467] width 121 height 26
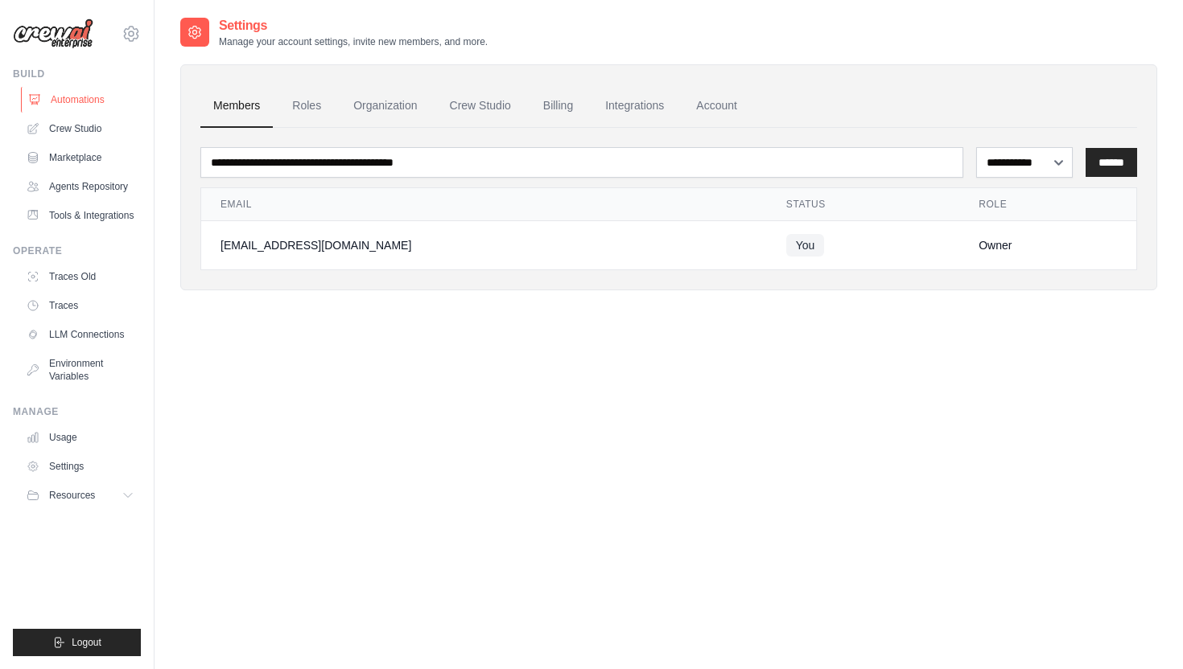
click at [69, 101] on link "Automations" at bounding box center [81, 100] width 121 height 26
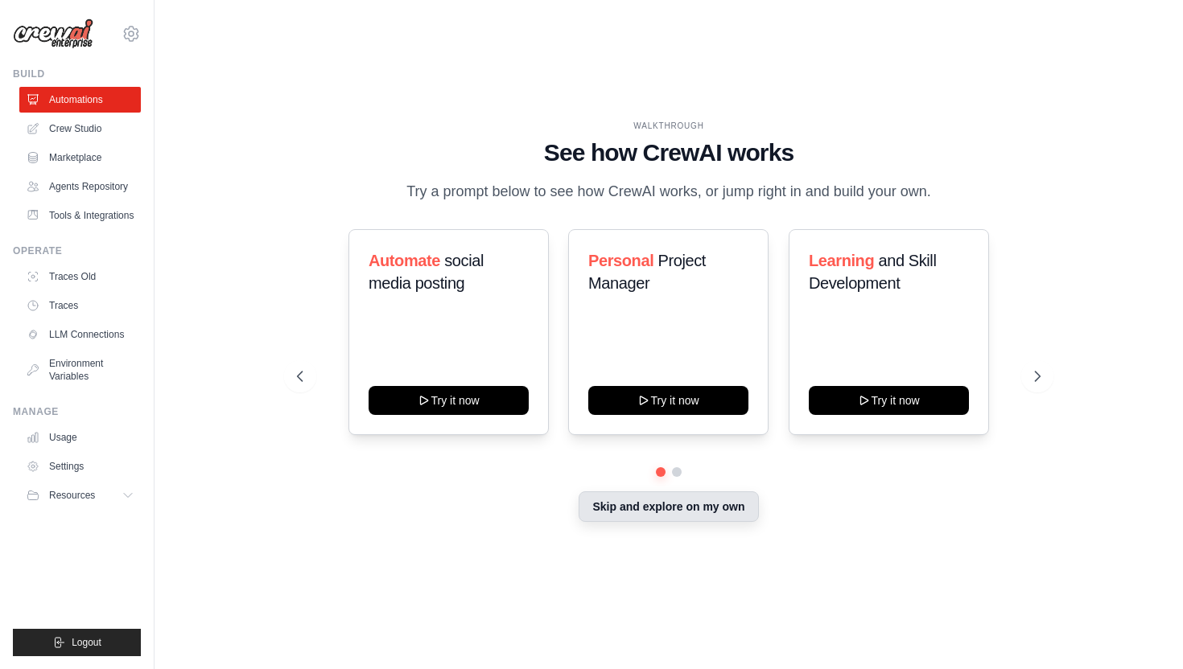
click at [717, 513] on button "Skip and explore on my own" at bounding box center [668, 507] width 179 height 31
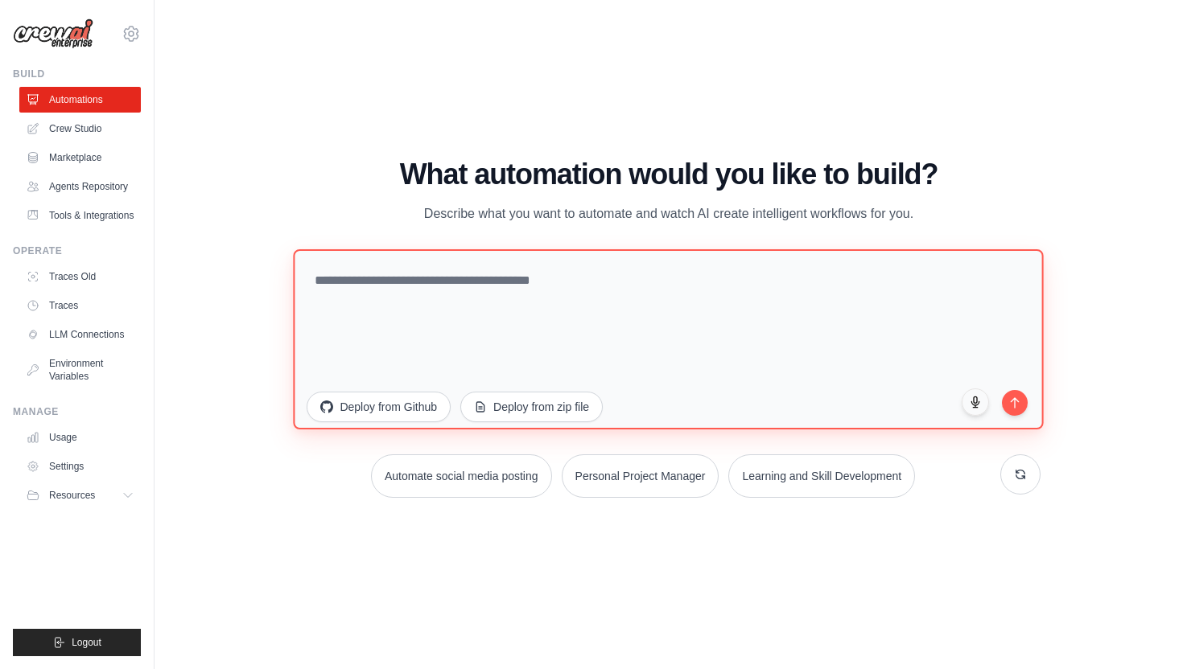
click at [476, 285] on textarea at bounding box center [669, 339] width 750 height 180
type textarea "*"
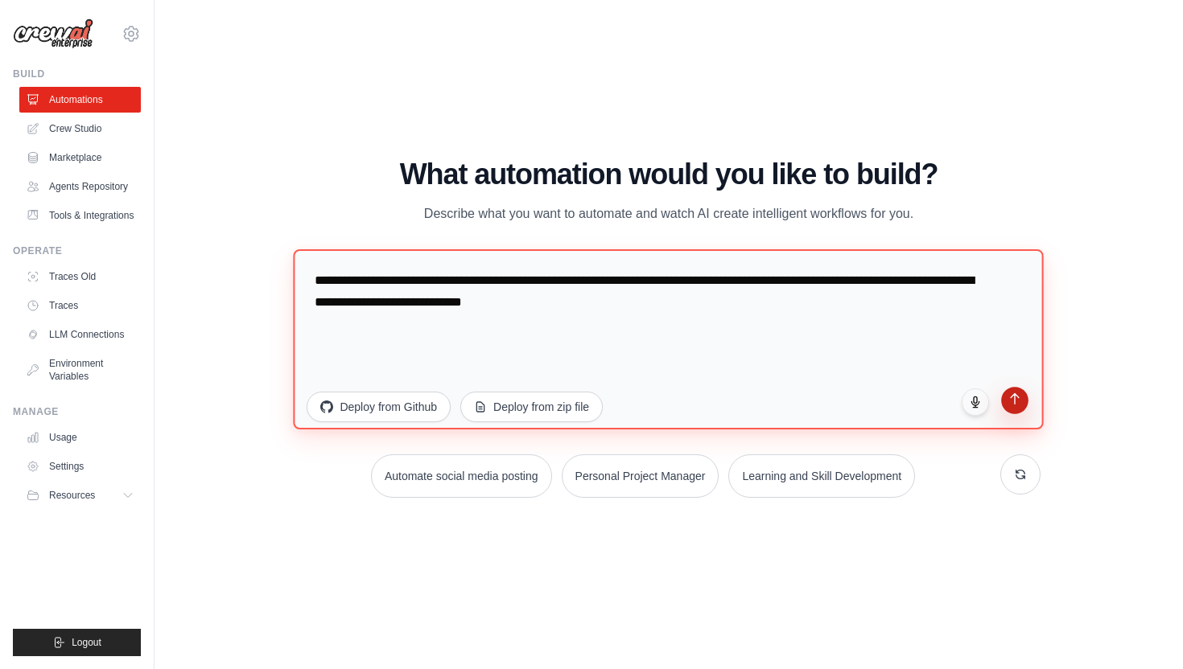
type textarea "**********"
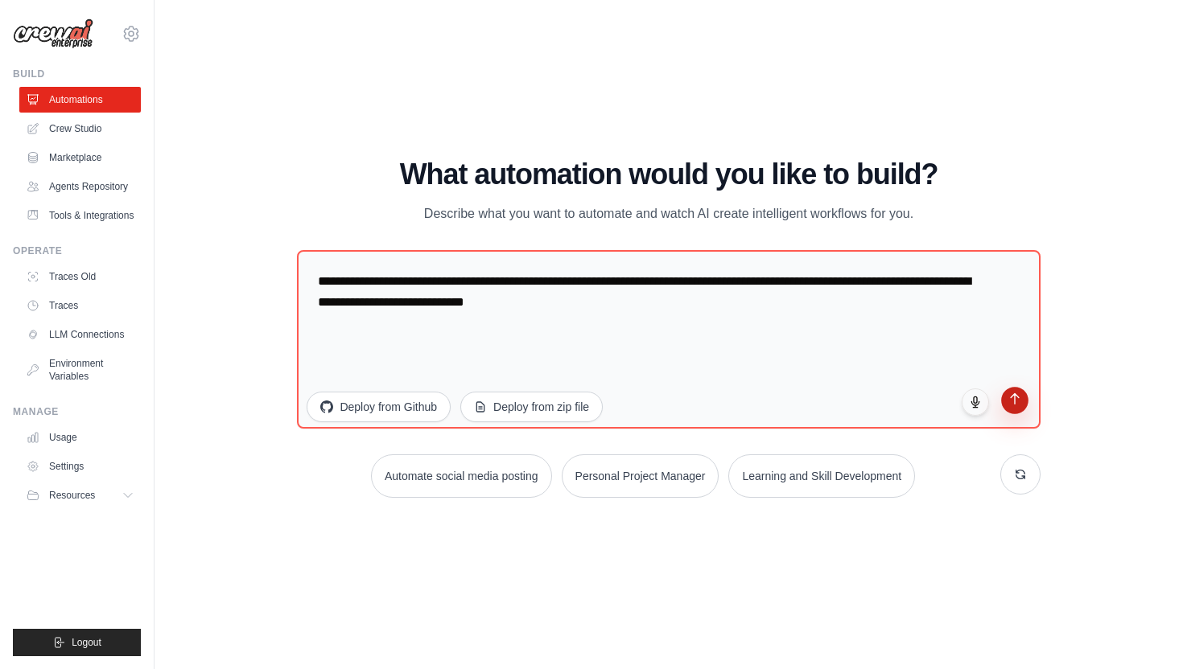
click at [1012, 403] on icon "submit" at bounding box center [1014, 400] width 14 height 14
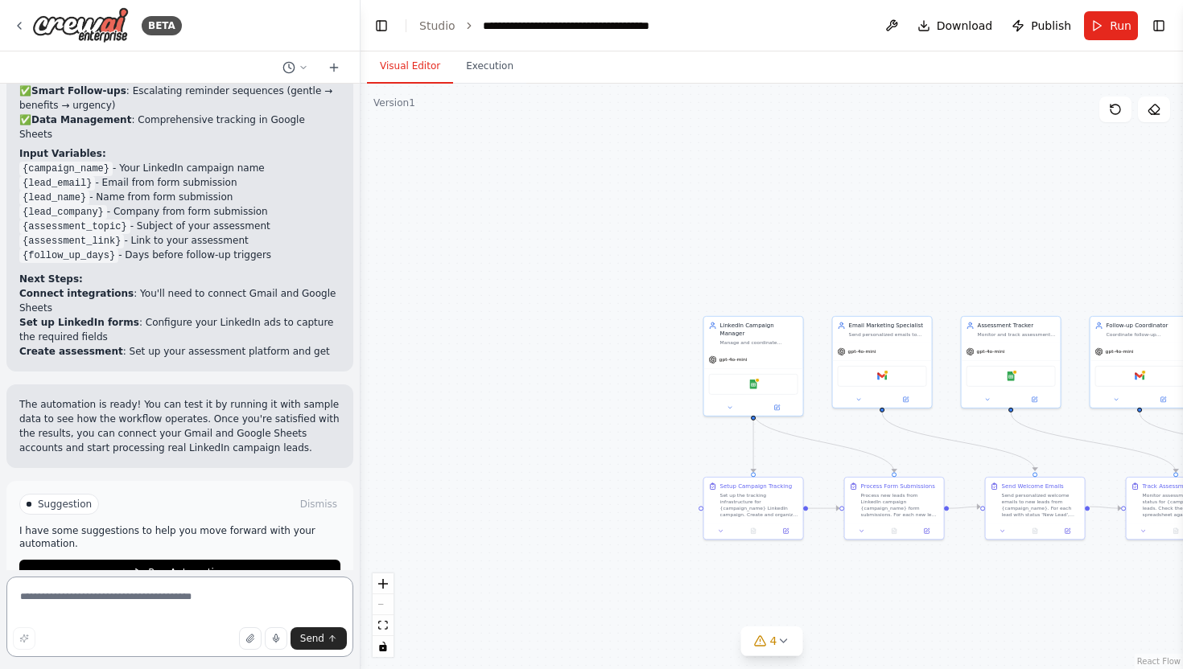
scroll to position [1841, 0]
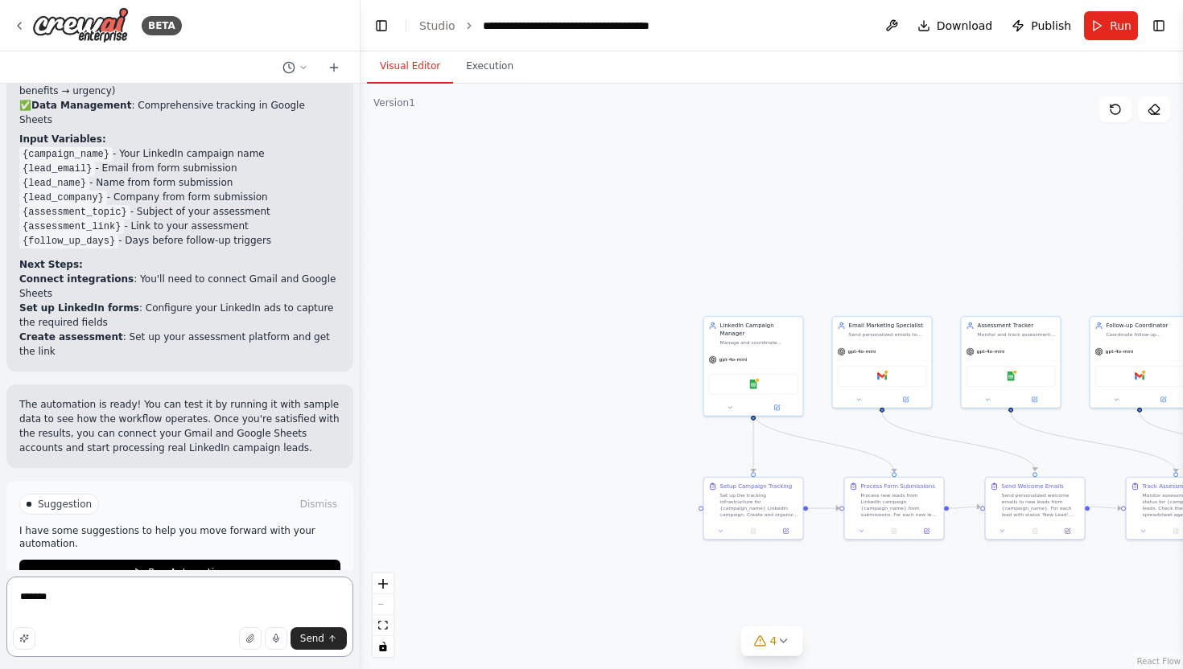
paste textarea "**********"
type textarea "**********"
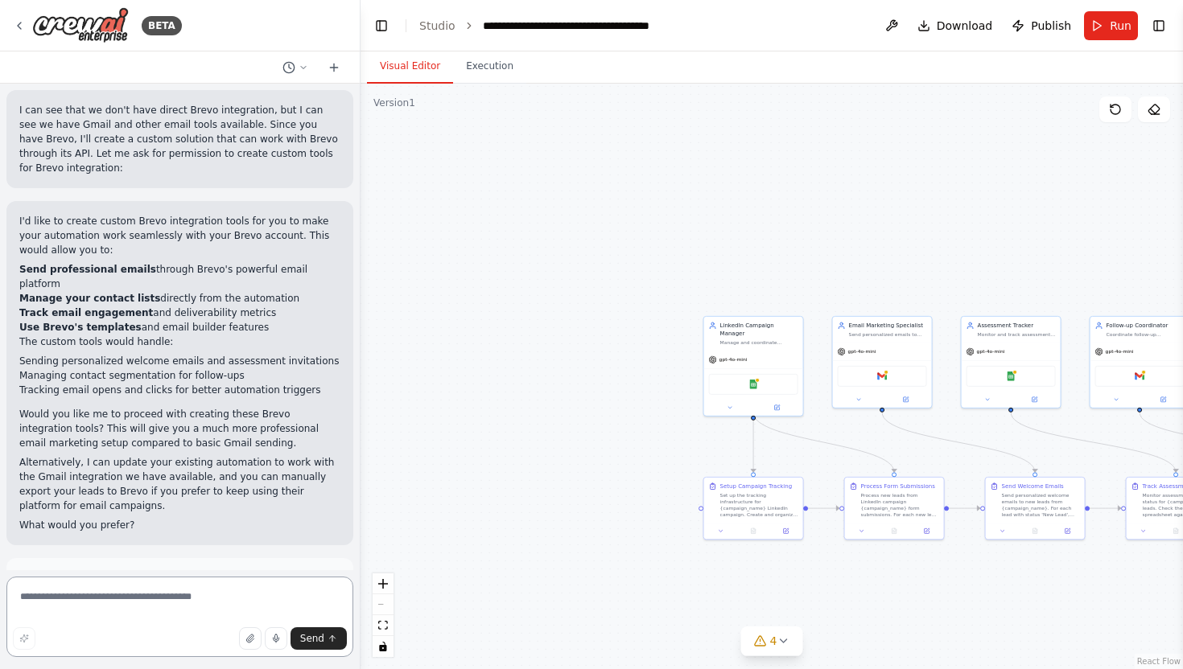
scroll to position [2681, 0]
